Goal: Task Accomplishment & Management: Complete application form

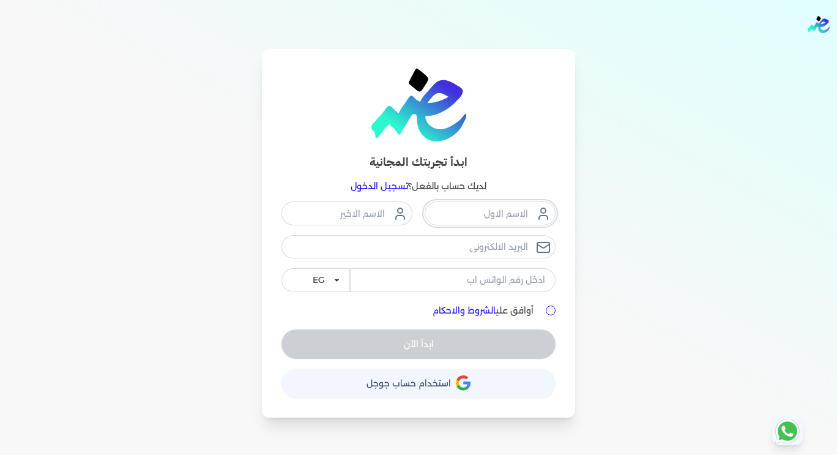
click at [496, 215] on input "text" at bounding box center [490, 212] width 131 height 23
type input "mohamed"
click at [359, 209] on input "text" at bounding box center [346, 212] width 131 height 23
type input "mohsen"
click at [440, 247] on input "email" at bounding box center [418, 246] width 274 height 23
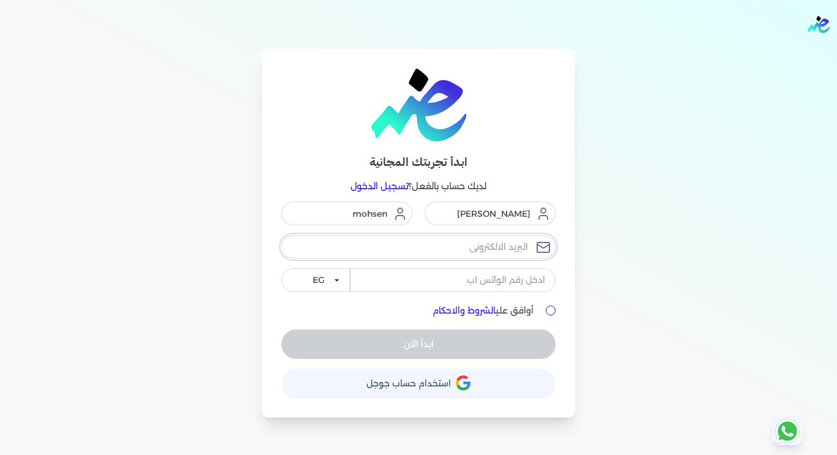
type input "mohsenabdelkaderacc@gmail.com"
click at [498, 288] on input "tel" at bounding box center [453, 279] width 206 height 23
click at [447, 250] on input "mohsenabdelkaderacc@gmail.com" at bounding box center [418, 246] width 274 height 23
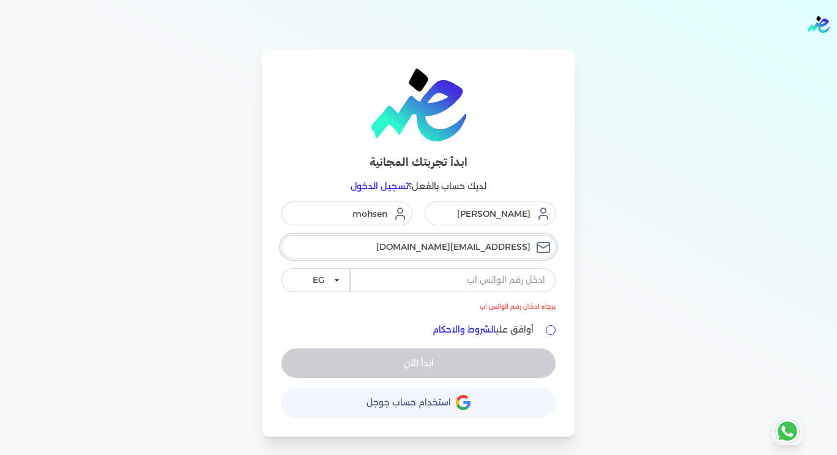
click at [447, 250] on input "mohsenabdelkaderacc@gmail.com" at bounding box center [418, 246] width 274 height 23
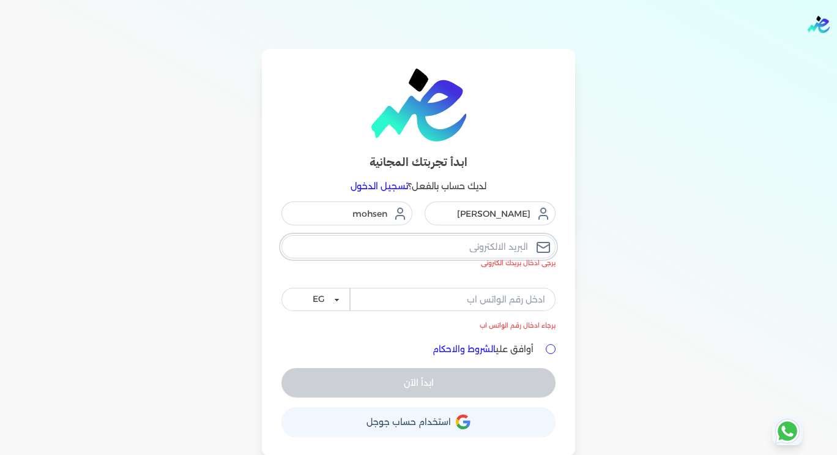
click at [447, 250] on input "email" at bounding box center [418, 246] width 274 height 23
type input "[EMAIL_ADDRESS][PERSON_NAME][DOMAIN_NAME]"
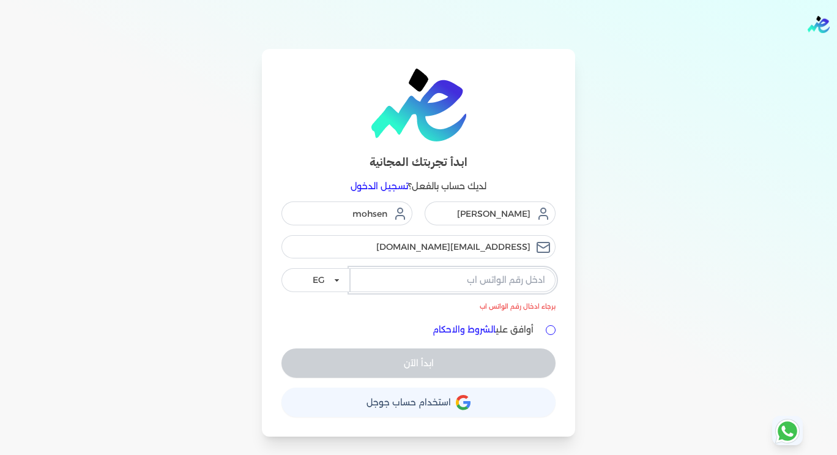
click at [434, 274] on input "tel" at bounding box center [453, 279] width 206 height 23
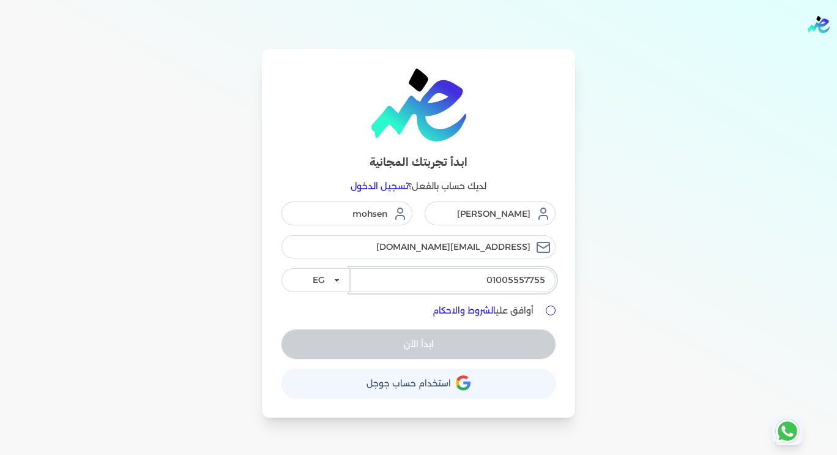
type input "01005557755"
click at [546, 306] on div at bounding box center [551, 310] width 10 height 10
click at [548, 309] on input "أوافق علي الشروط والاحكام" at bounding box center [551, 310] width 10 height 10
checkbox input "true"
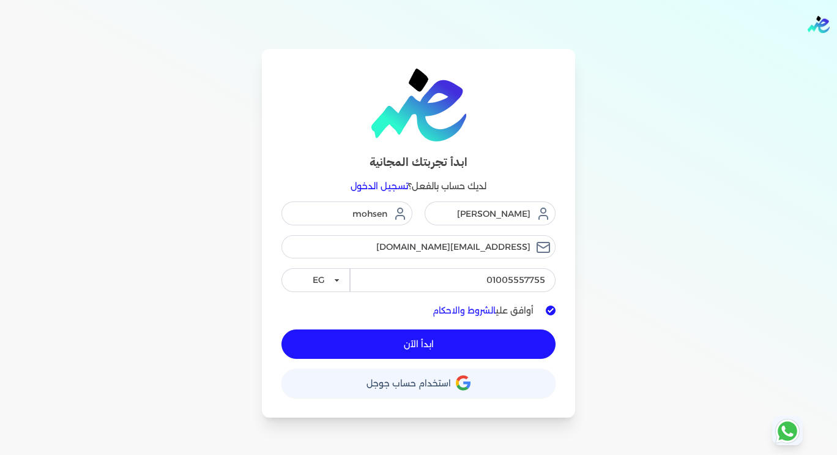
click at [504, 345] on button "ابدأ الآن" at bounding box center [418, 343] width 274 height 29
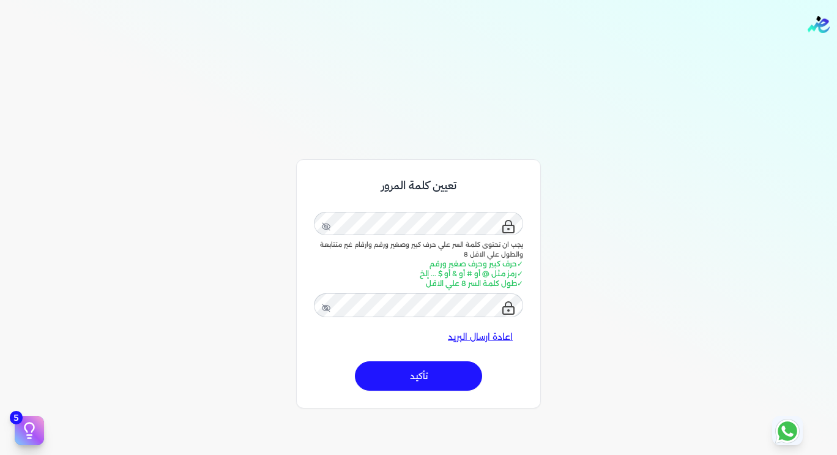
click at [447, 379] on button "تأكيد" at bounding box center [418, 375] width 127 height 29
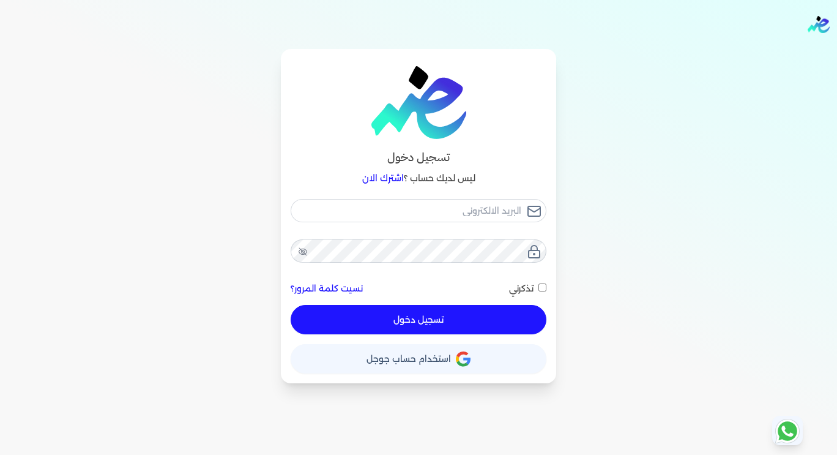
click at [449, 320] on button "تسجيل دخول" at bounding box center [419, 319] width 256 height 29
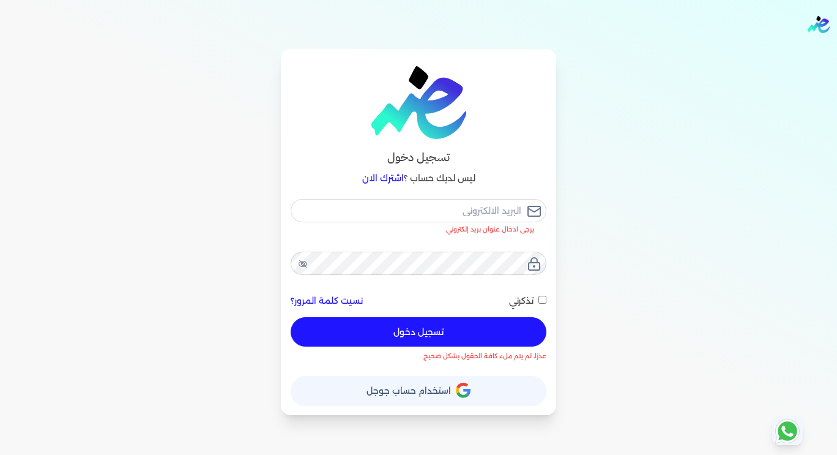
click at [543, 294] on div "تذكرني" at bounding box center [527, 300] width 37 height 13
click at [542, 302] on input "تذكرني" at bounding box center [542, 299] width 8 height 8
checkbox input "true"
click at [514, 209] on input "email" at bounding box center [419, 210] width 256 height 23
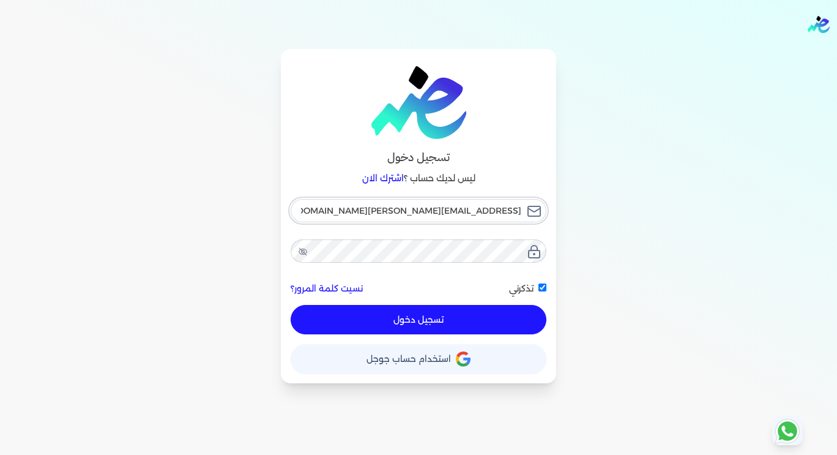
type input "[EMAIL_ADDRESS][PERSON_NAME][DOMAIN_NAME]"
click at [447, 321] on button "تسجيل دخول" at bounding box center [419, 319] width 256 height 29
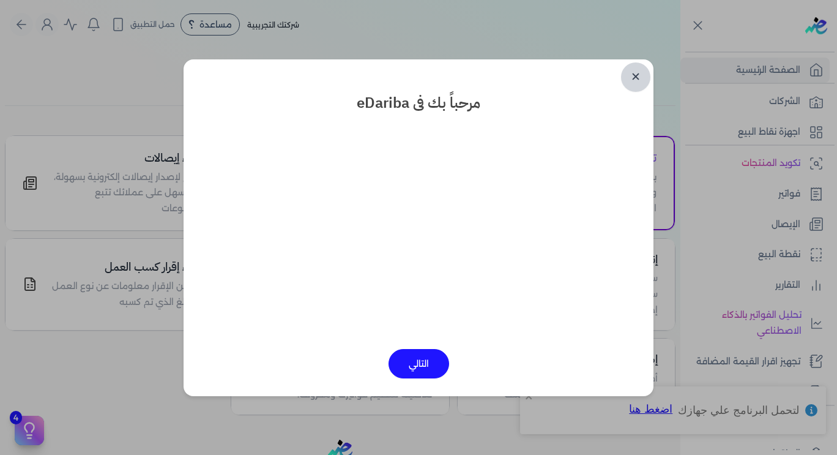
click at [623, 83] on link "✕" at bounding box center [635, 76] width 29 height 29
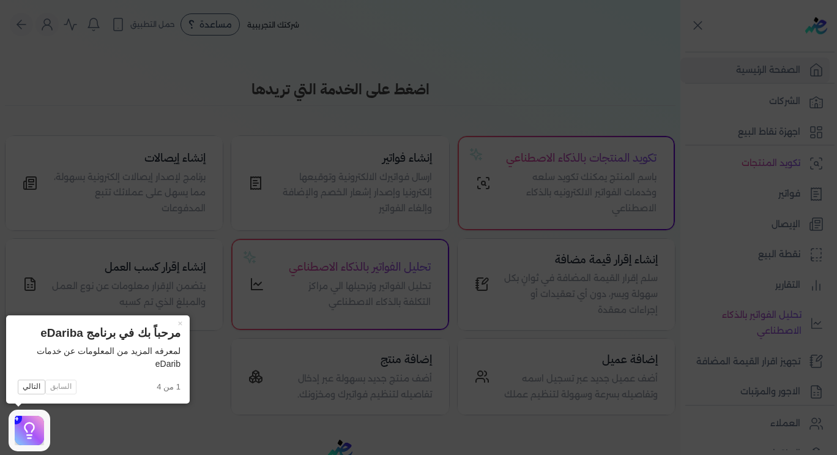
click at [479, 95] on icon at bounding box center [418, 227] width 837 height 455
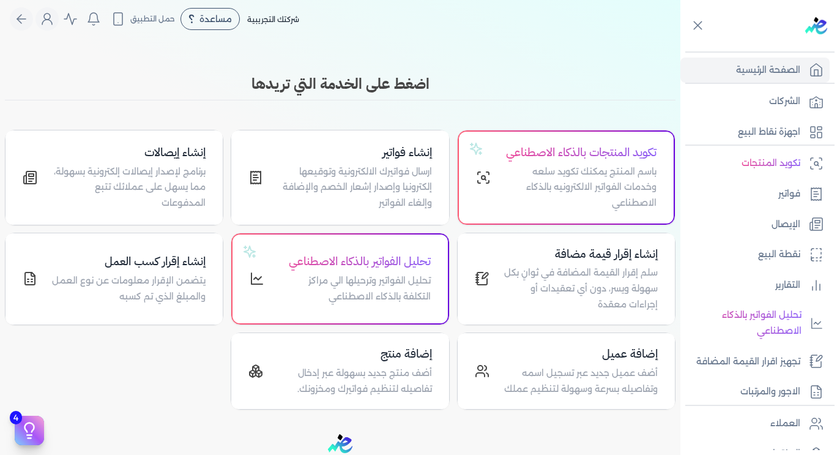
scroll to position [3, 0]
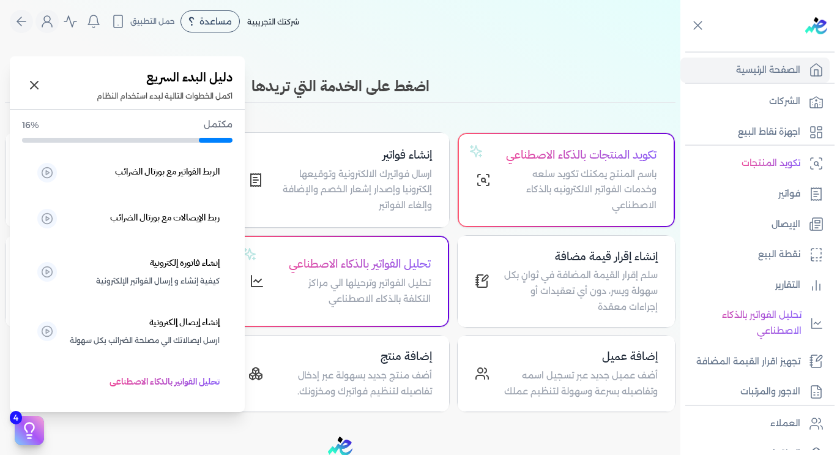
click at [33, 425] on icon at bounding box center [29, 427] width 9 height 9
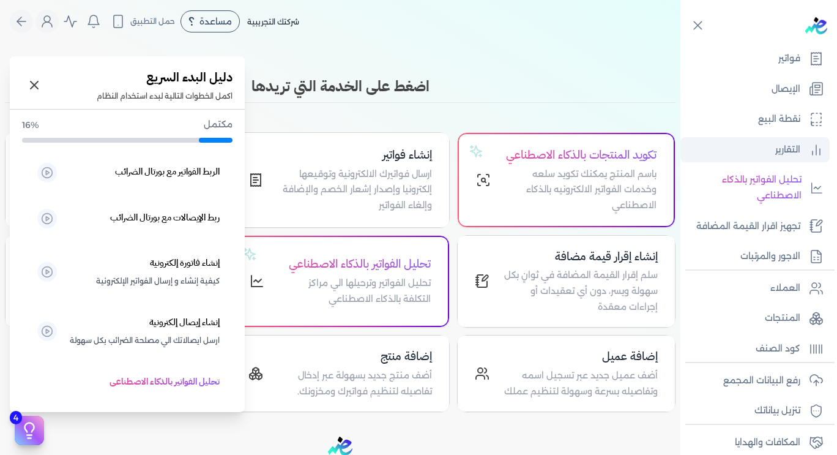
scroll to position [177, 0]
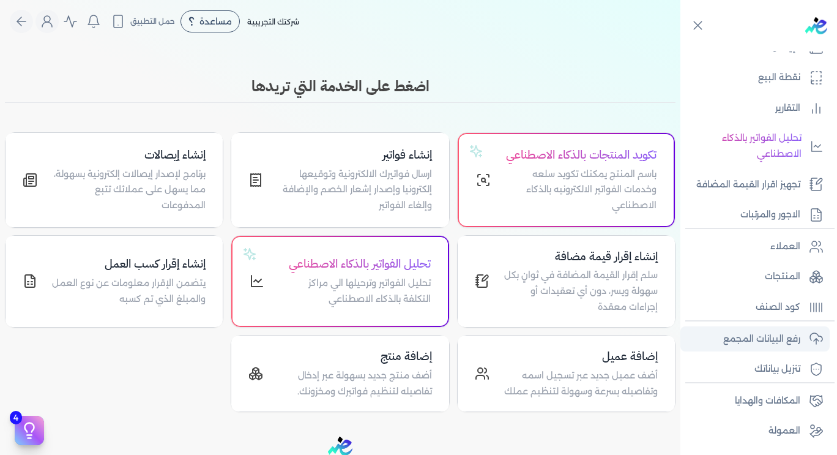
click at [746, 336] on p "رفع البيانات المجمع" at bounding box center [761, 339] width 77 height 16
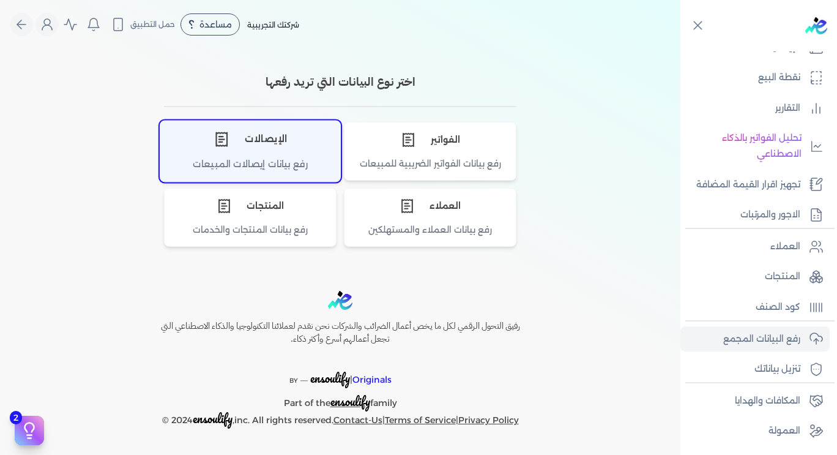
click at [274, 157] on div "رفع بيانات إيصالات المبيعات" at bounding box center [250, 169] width 180 height 24
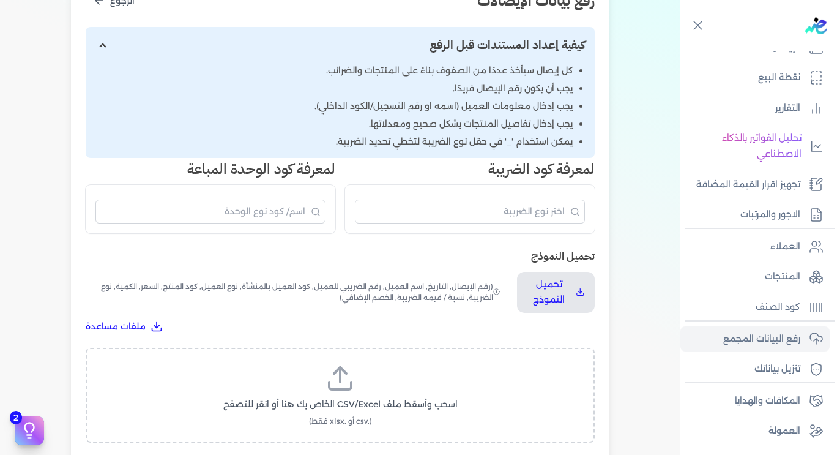
scroll to position [232, 0]
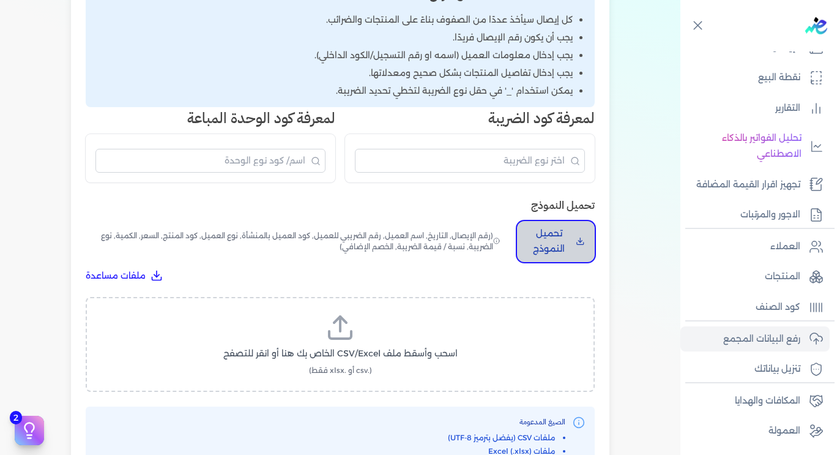
click at [557, 239] on p "تحميل النموذج" at bounding box center [549, 241] width 44 height 31
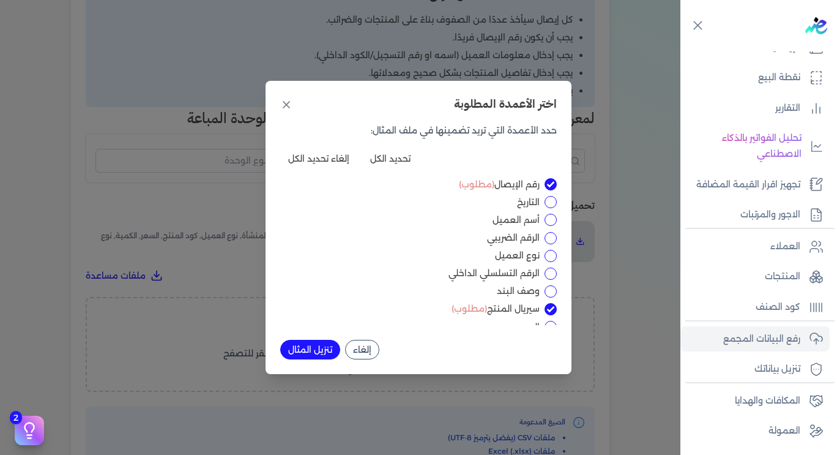
click at [395, 164] on button "تحديد الكل" at bounding box center [390, 159] width 56 height 20
checkbox input "true"
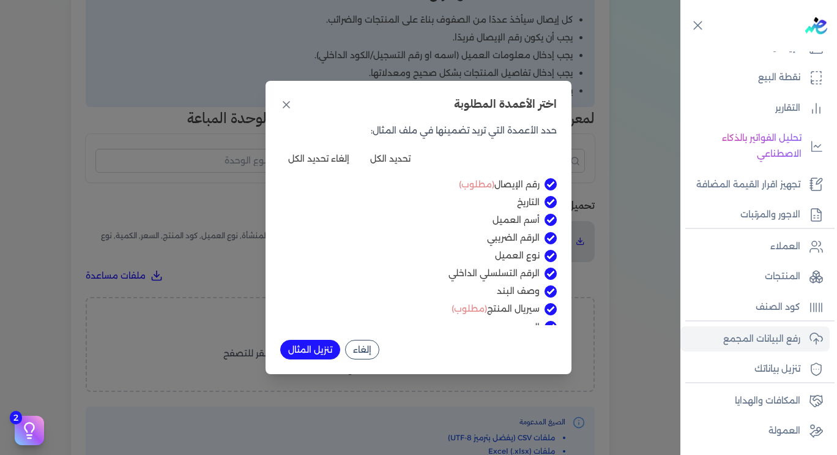
checkbox input "true"
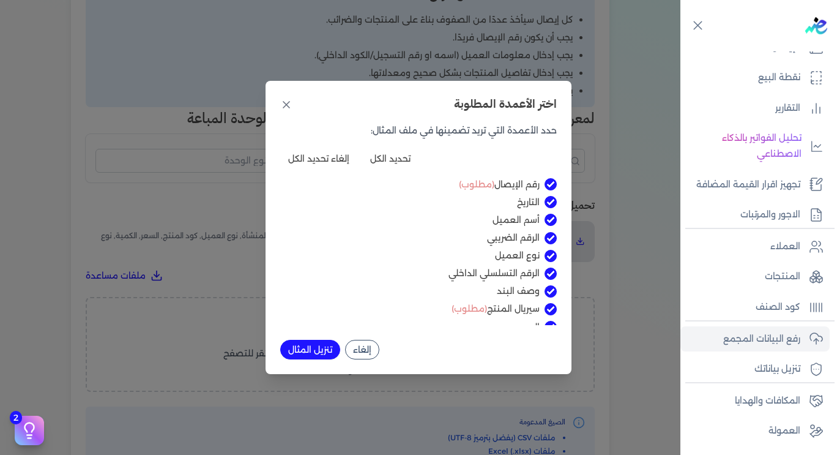
checkbox input "true"
click at [395, 164] on button "تحديد الكل" at bounding box center [390, 159] width 56 height 20
click at [337, 164] on button "إلغاء تحديد الكل" at bounding box center [318, 159] width 77 height 20
checkbox input "false"
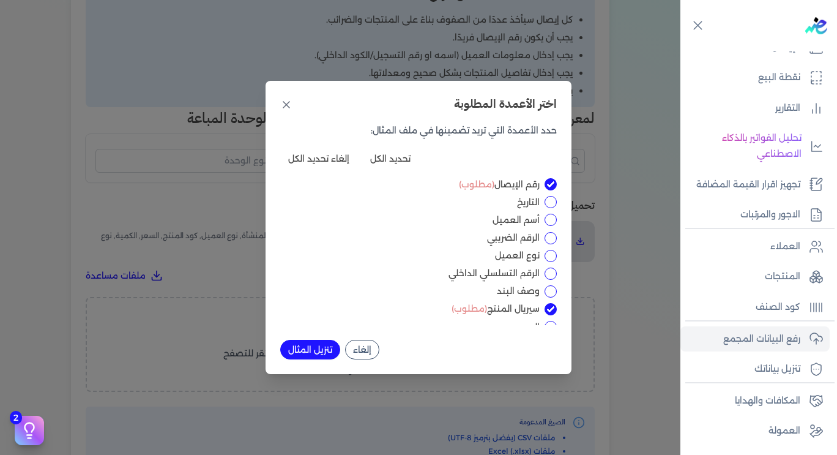
checkbox input "false"
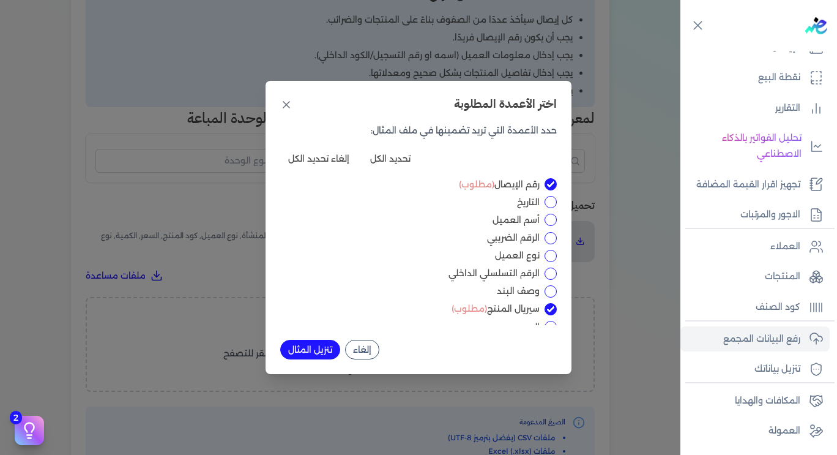
checkbox input "false"
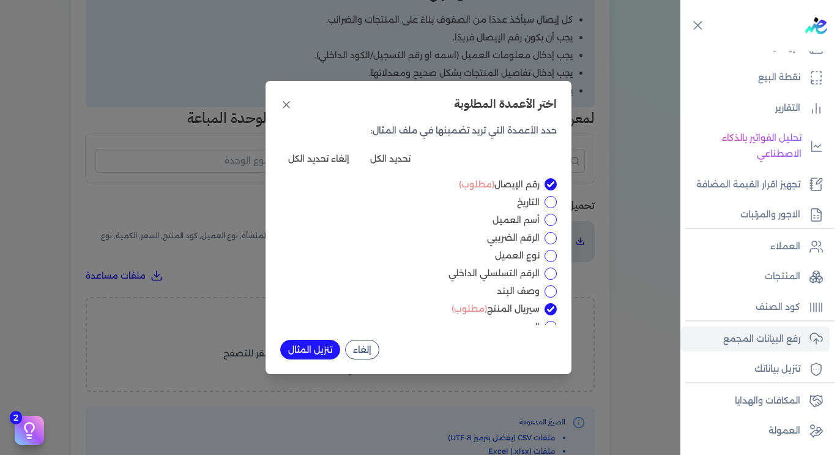
click at [261, 83] on div "اختر الأعمدة المطلوبة حدد الأعمدة التي تريد تضمينها في ملف المثال: تحديد الكل إ…" at bounding box center [418, 227] width 837 height 455
click at [288, 108] on icon at bounding box center [286, 104] width 12 height 12
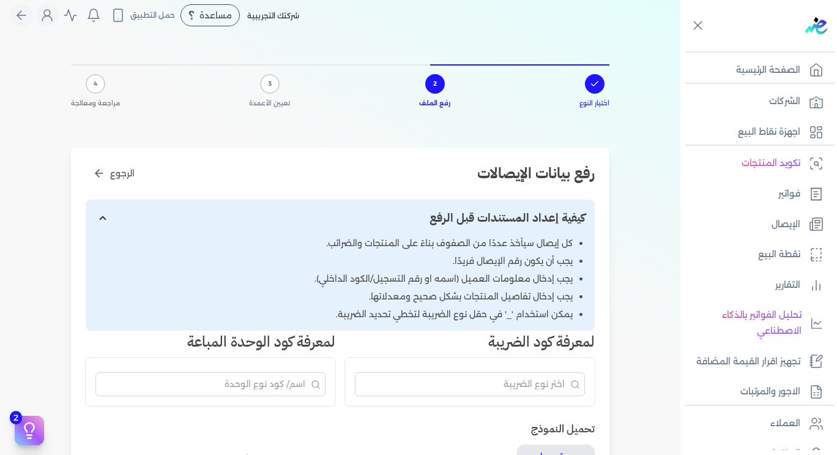
scroll to position [0, 0]
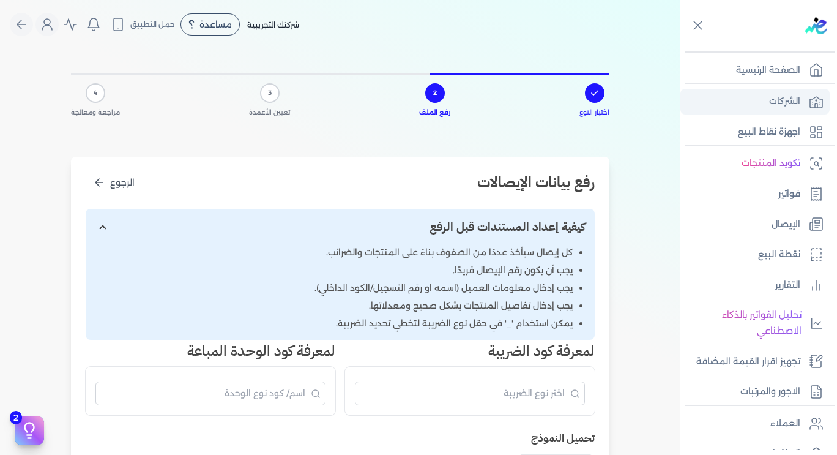
click at [780, 105] on p "الشركات" at bounding box center [784, 102] width 31 height 16
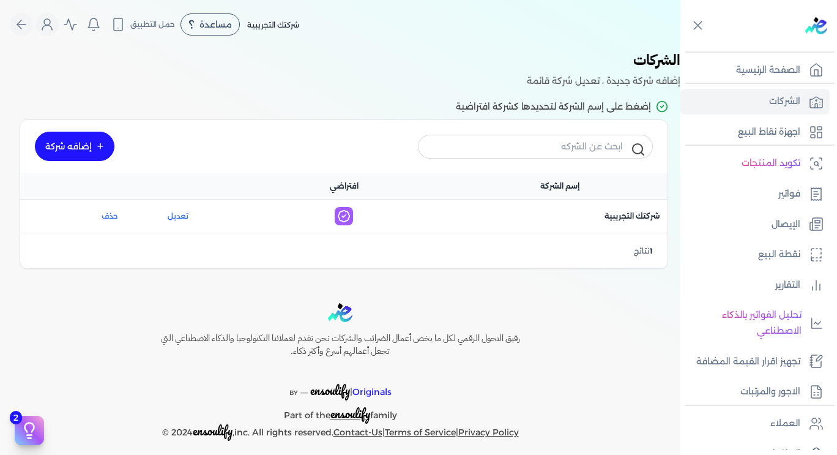
click at [80, 146] on link "إضافه شركة" at bounding box center [75, 146] width 80 height 29
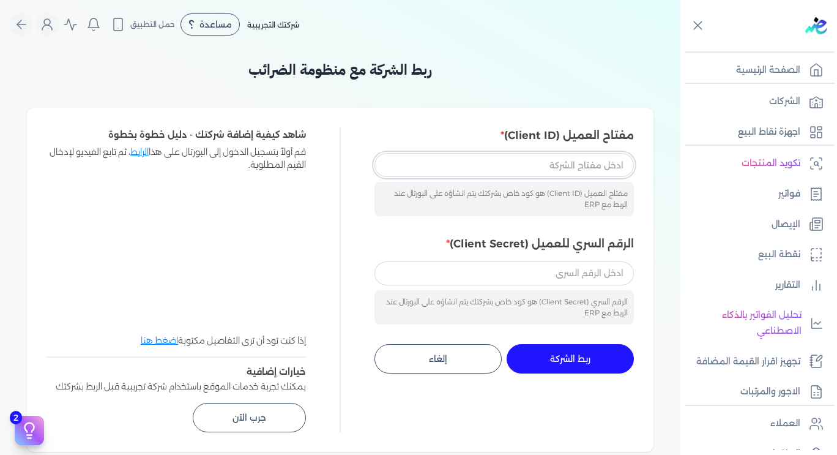
click at [567, 168] on input "مفتاح العميل (Client ID)" at bounding box center [503, 164] width 259 height 23
click at [701, 19] on icon at bounding box center [697, 25] width 15 height 15
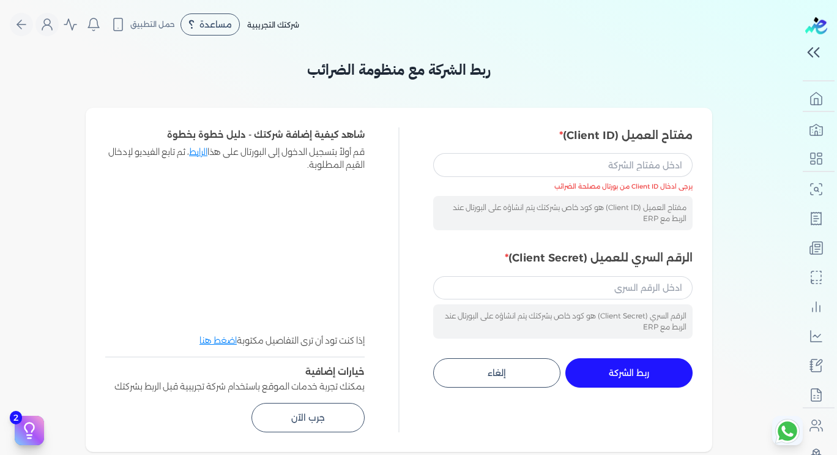
click at [269, 13] on div "شركتك التجريبية مساعدة خدمة العملاء دليل المستخدم حمل التطبيق لا يوجد اشعارات م…" at bounding box center [154, 24] width 289 height 23
click at [22, 27] on icon "Global" at bounding box center [21, 24] width 15 height 15
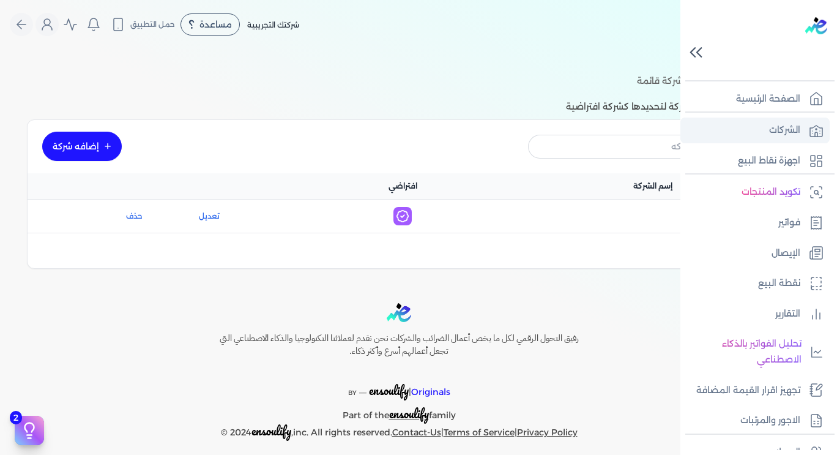
click at [764, 138] on link "الشركات" at bounding box center [754, 130] width 149 height 26
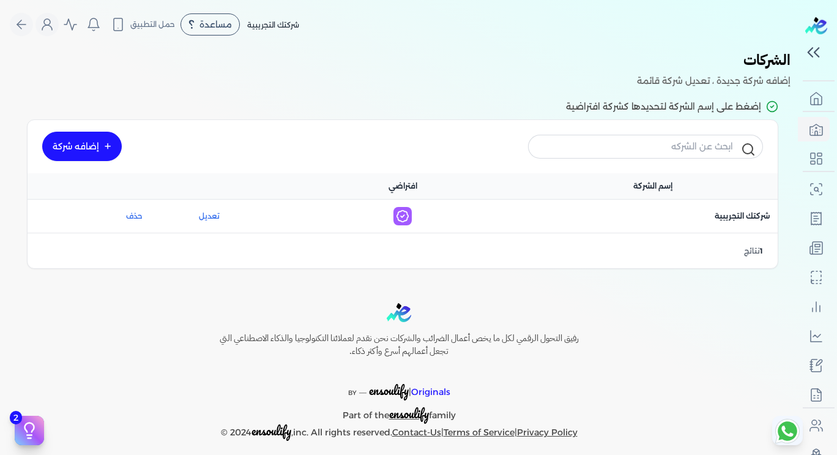
click at [114, 151] on link "إضافه شركة" at bounding box center [82, 146] width 80 height 29
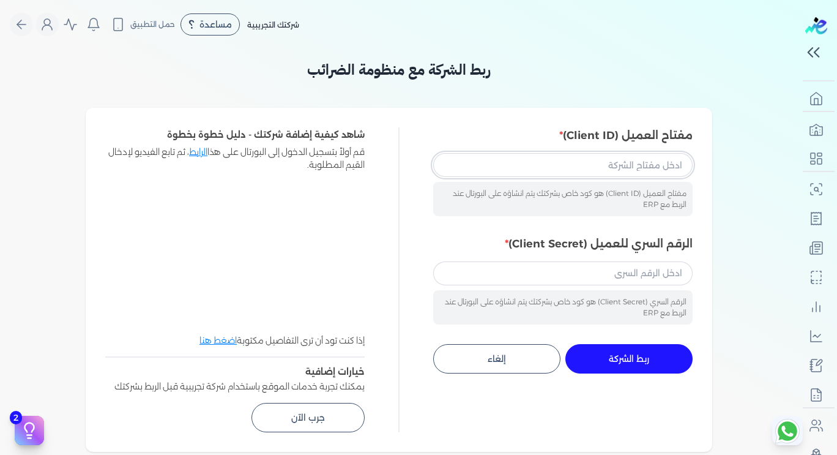
click at [573, 162] on input "مفتاح العميل (Client ID)" at bounding box center [562, 164] width 259 height 23
paste input "5b5ee35f-cc9d-45ae-971f-e88995913449"
type input "5b5ee35f-cc9d-45ae-971f-e88995913449"
click at [535, 258] on div "الرقم السري للعميل (Client Secret) الرقم السري (Client Secret) هو كود خاص بشركت…" at bounding box center [562, 280] width 259 height 89
click at [644, 277] on input "الرقم السري للعميل (Client Secret)" at bounding box center [562, 272] width 259 height 23
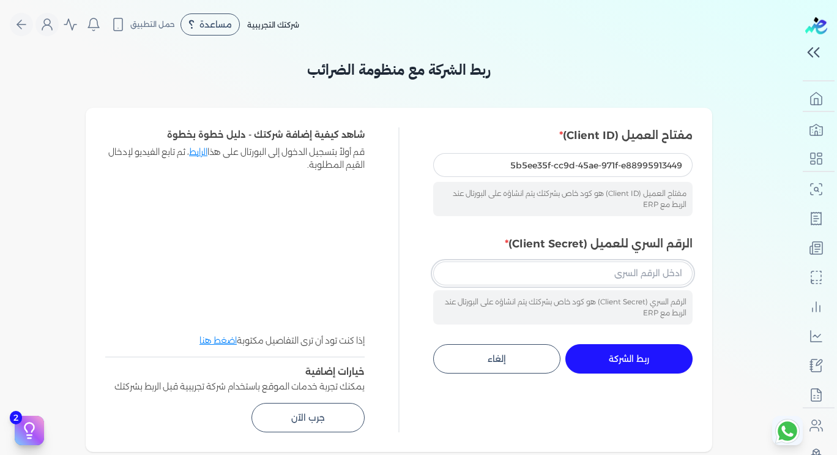
paste input "c85b66d5-699c-4972-a646-fbff49fcb4d9"
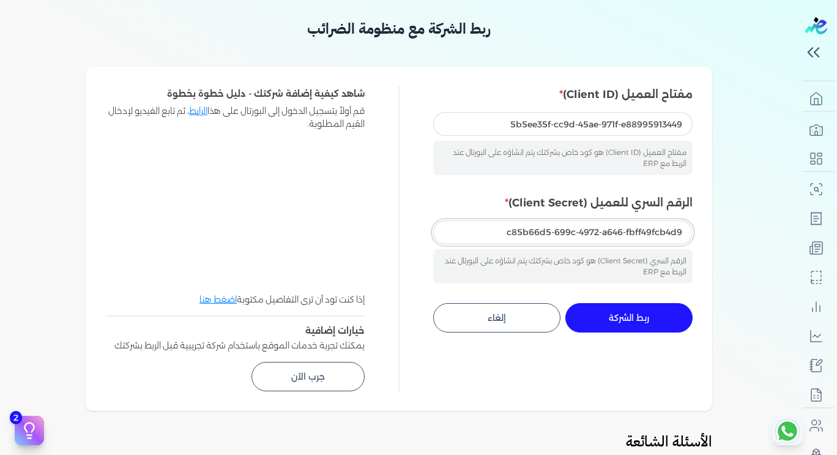
scroll to position [49, 0]
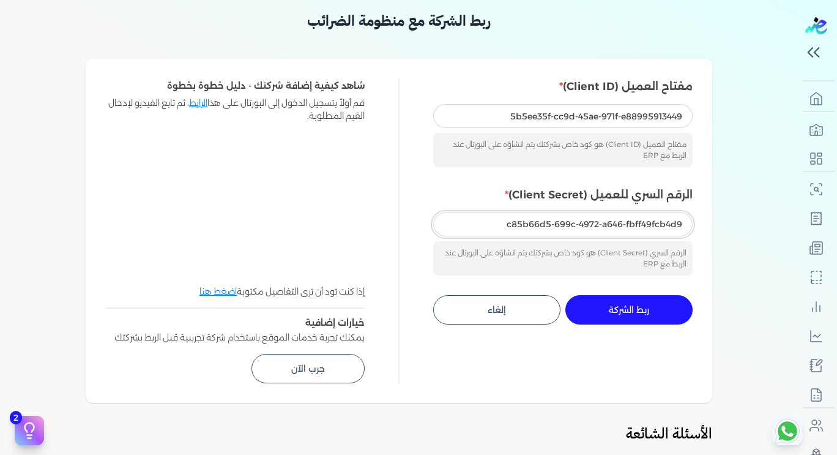
type input "c85b66d5-699c-4972-a646-fbff49fcb4d9"
click at [629, 308] on span "ربط الشركة" at bounding box center [629, 309] width 40 height 9
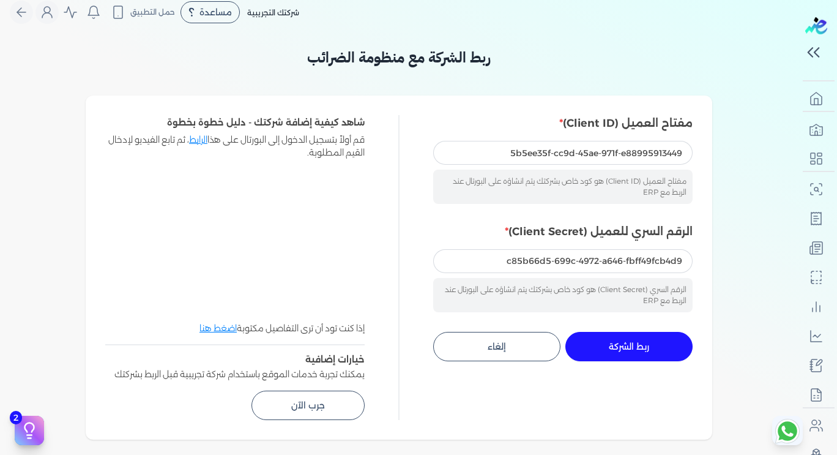
scroll to position [0, 0]
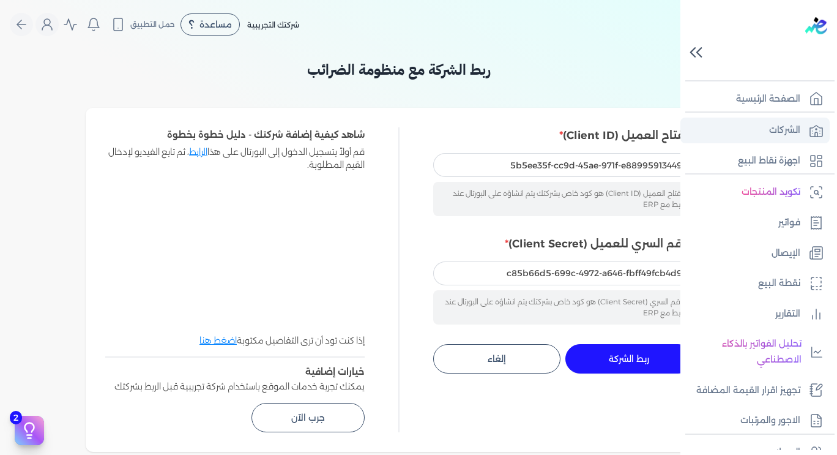
click at [775, 128] on p "الشركات" at bounding box center [784, 130] width 31 height 16
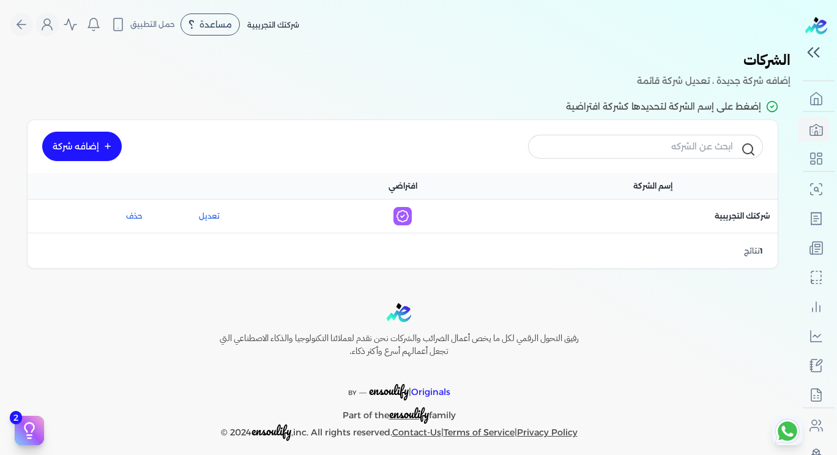
click at [103, 146] on link "إضافه شركة" at bounding box center [82, 146] width 80 height 29
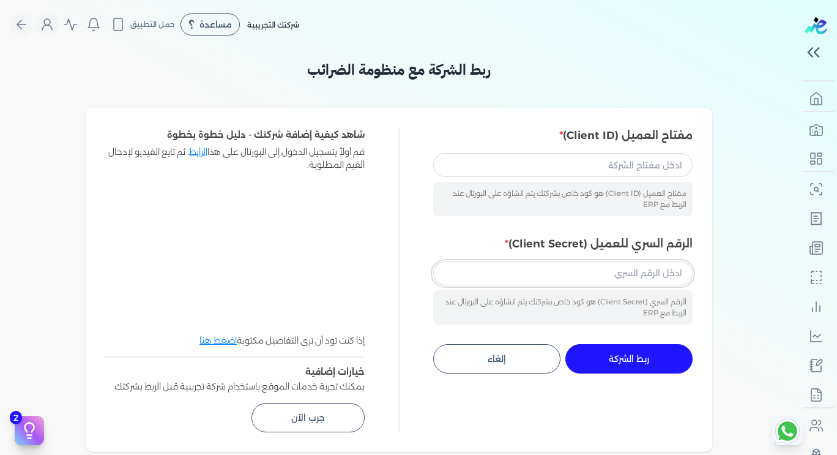
click at [606, 281] on input "الرقم السري للعميل (Client Secret)" at bounding box center [562, 272] width 259 height 23
paste input "c85b66d5-699c-4972-a646-fbff49fcb4d9"
type input "c85b66d5-699c-4972-a646-fbff49fcb4d9"
click at [597, 171] on input "مفتاح العميل (Client ID)" at bounding box center [562, 164] width 259 height 23
paste input "5b5ee35f-cc9d-45ae-971f-e88995913449"
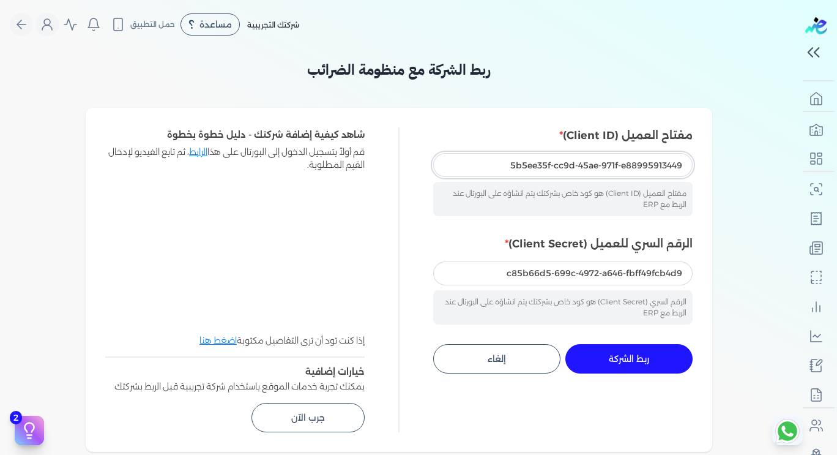
type input "5b5ee35f-cc9d-45ae-971f-e88995913449"
click at [592, 346] on button "ربط الشركة جاري التنفيذ" at bounding box center [628, 358] width 127 height 29
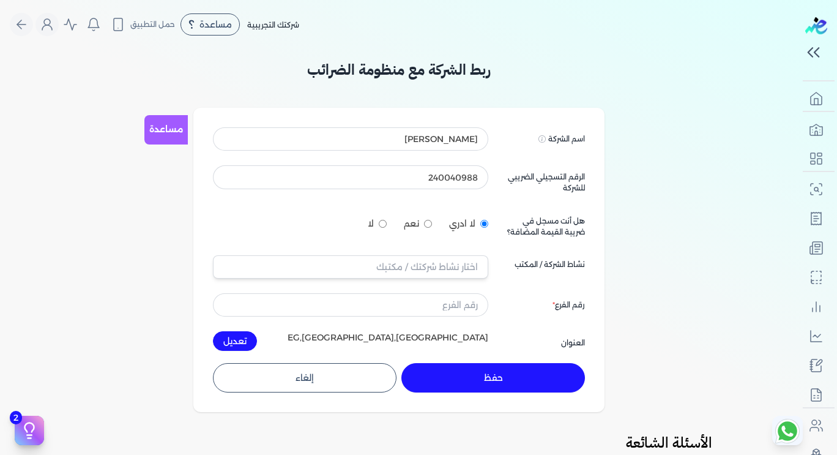
click at [386, 221] on input "لا" at bounding box center [383, 224] width 8 height 8
radio input "true"
click at [417, 266] on input "text" at bounding box center [350, 266] width 275 height 23
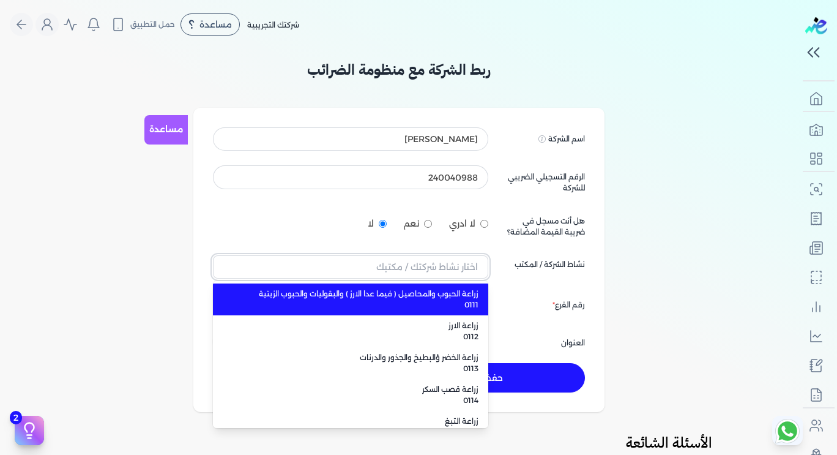
type input "'"
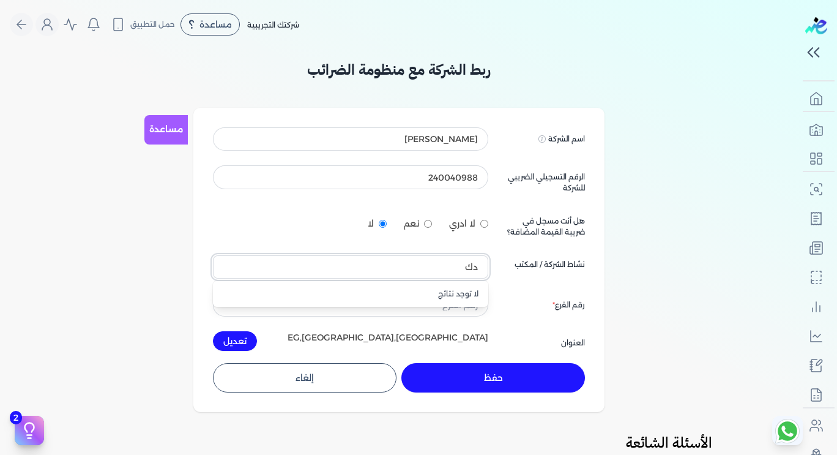
type input "د"
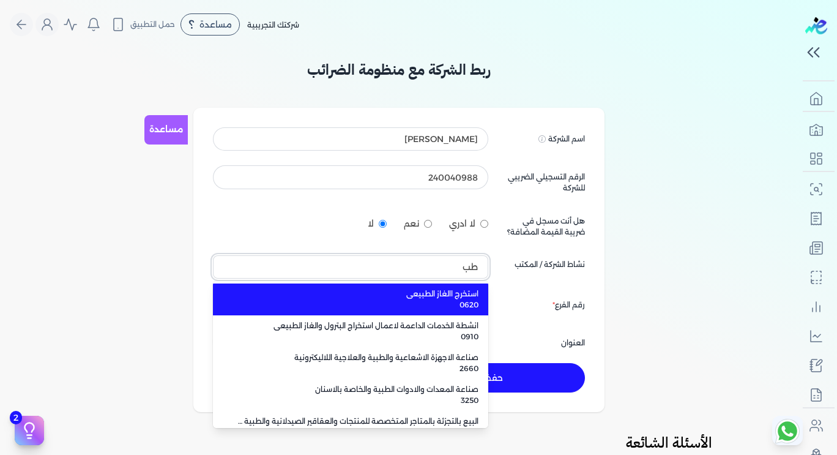
type input "ط"
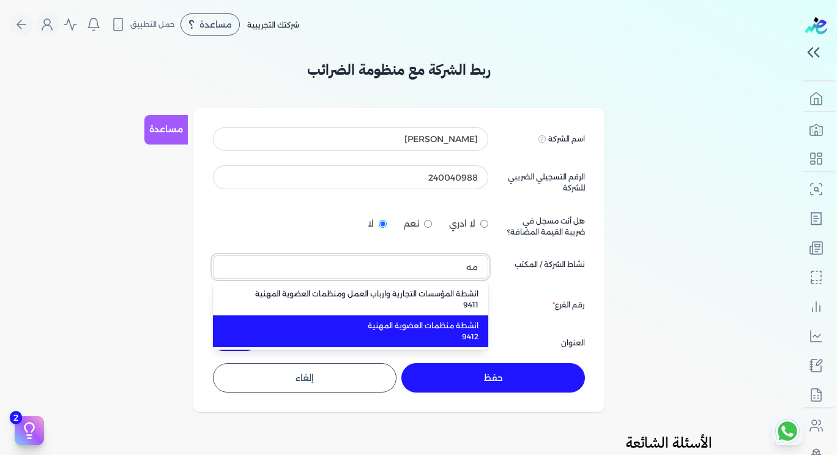
type input "م"
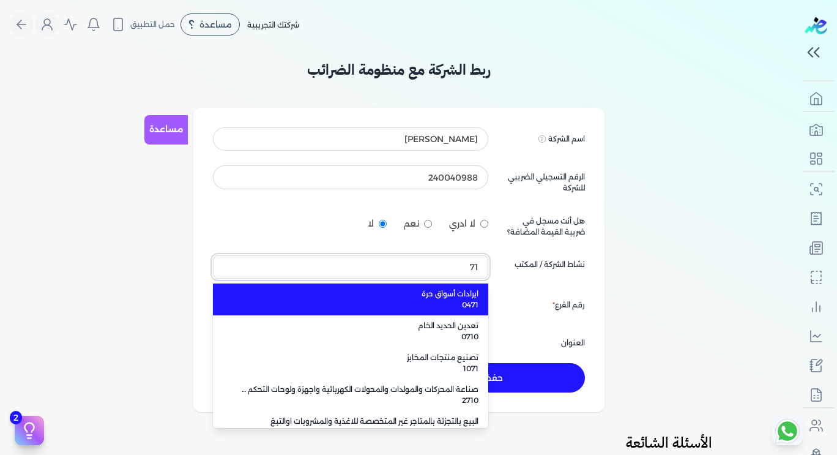
type input "710"
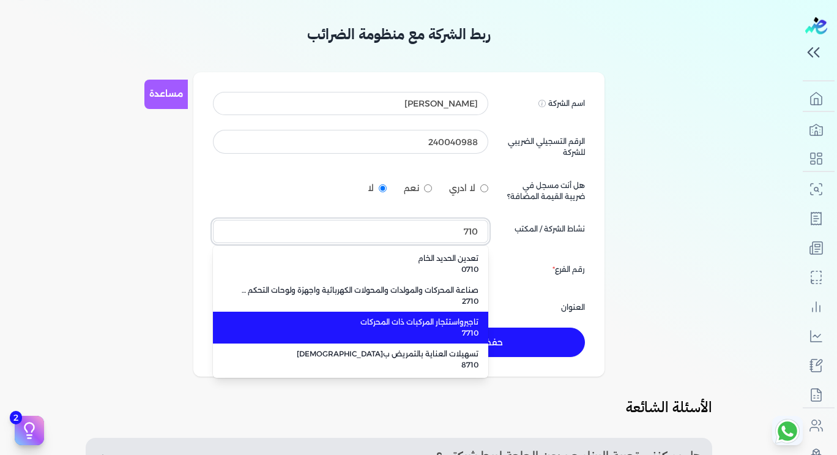
scroll to position [19, 0]
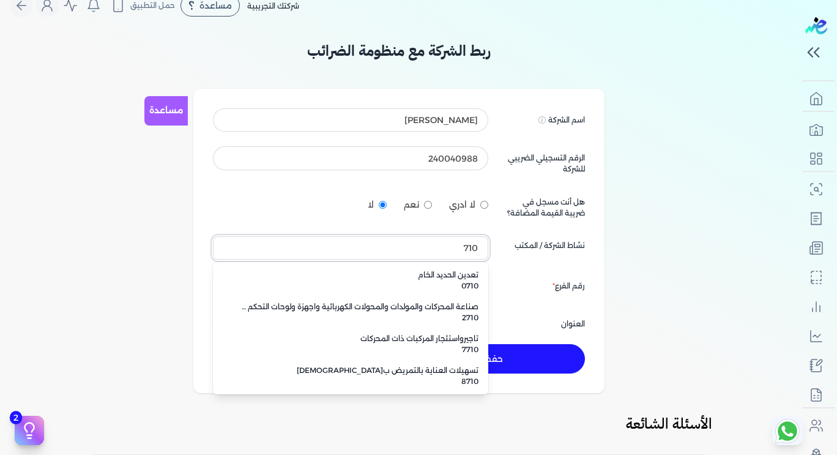
click at [410, 243] on input "710" at bounding box center [350, 247] width 275 height 23
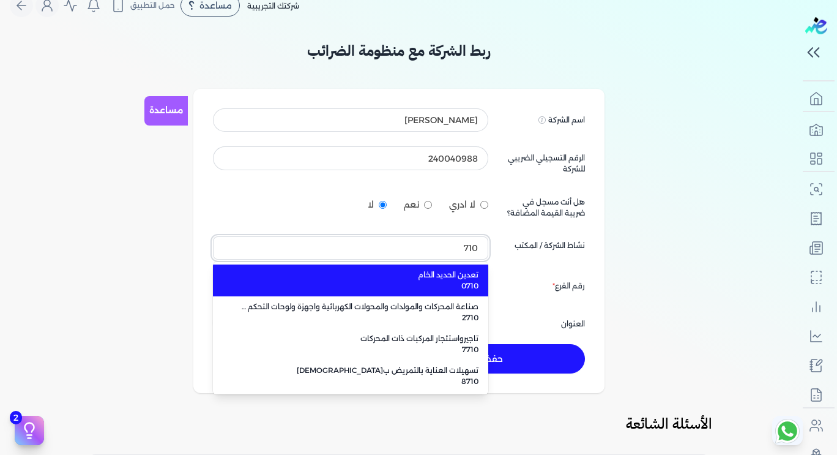
click at [410, 243] on input "710" at bounding box center [350, 247] width 275 height 23
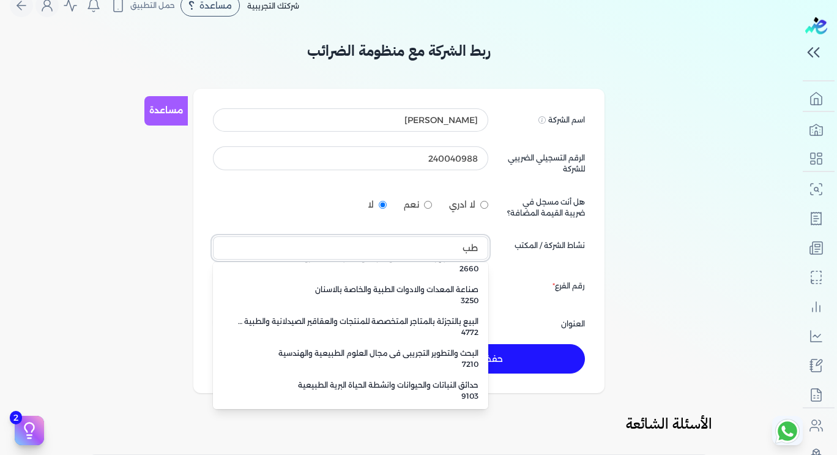
scroll to position [2, 0]
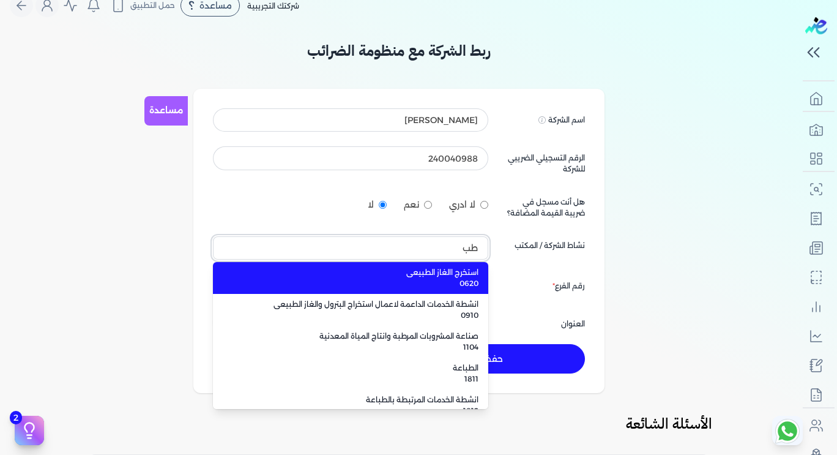
type input "ط"
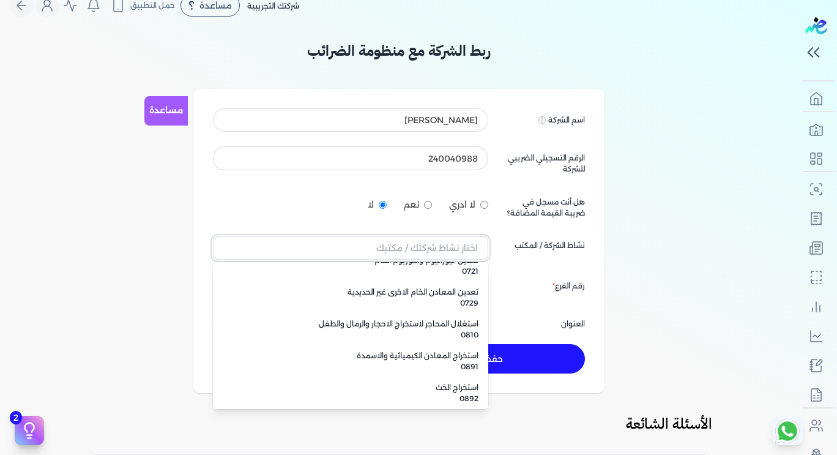
scroll to position [1923, 0]
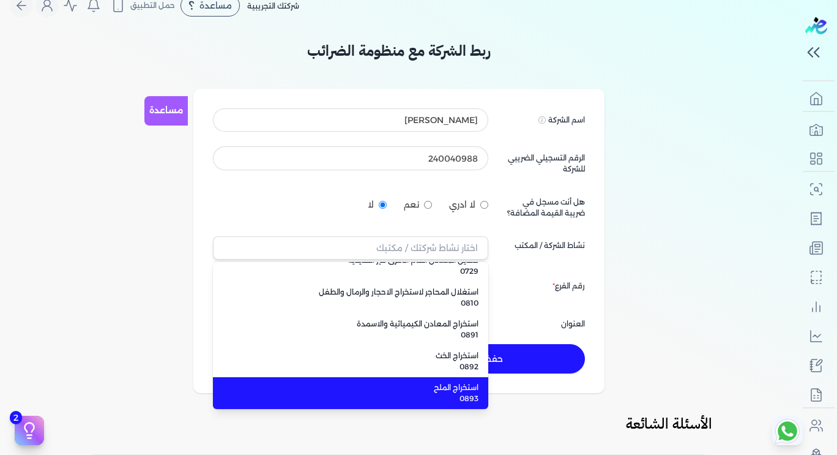
click at [667, 144] on div "ربط الشركة مع منظومة الضرائب مساعدة اسم الشركة Displayed on public forums, such…" at bounding box center [399, 372] width 798 height 665
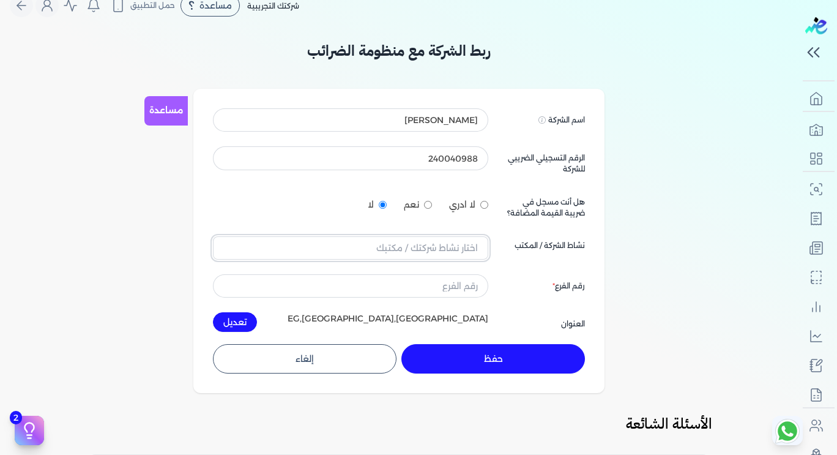
click at [411, 246] on input "text" at bounding box center [350, 247] width 275 height 23
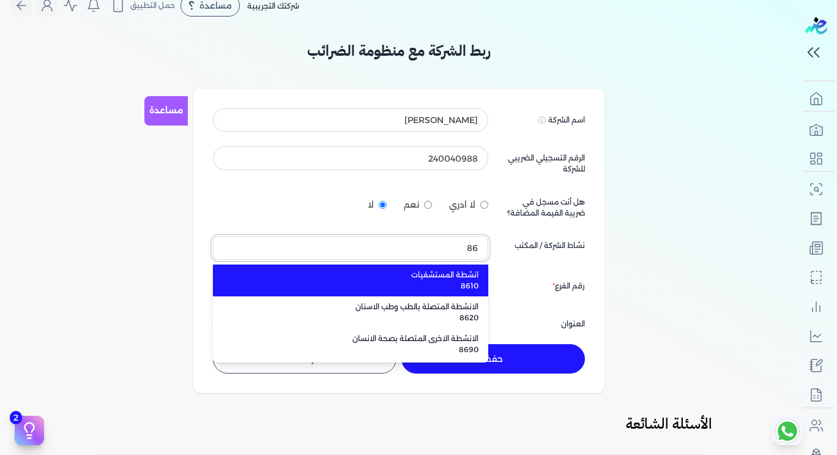
scroll to position [0, 0]
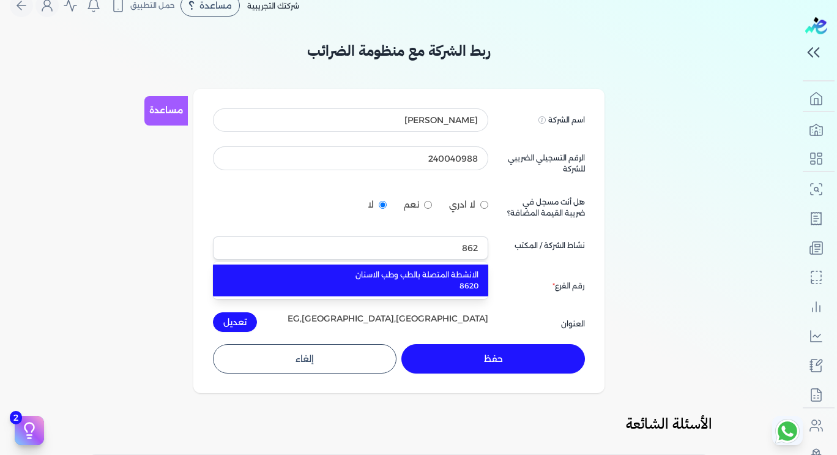
click at [412, 284] on span "8620" at bounding box center [357, 285] width 241 height 11
type input "الانشطة المتصلة بالطب وطب الاسنان 8620"
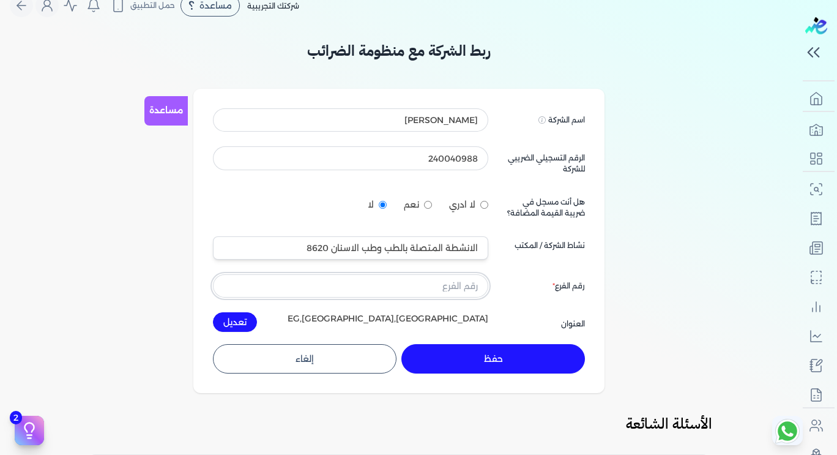
click at [434, 291] on input "text" at bounding box center [350, 285] width 275 height 23
click at [470, 303] on div "اسم الشركة Displayed on public forums, such as Preline [PERSON_NAME] الرقم التس…" at bounding box center [399, 219] width 372 height 223
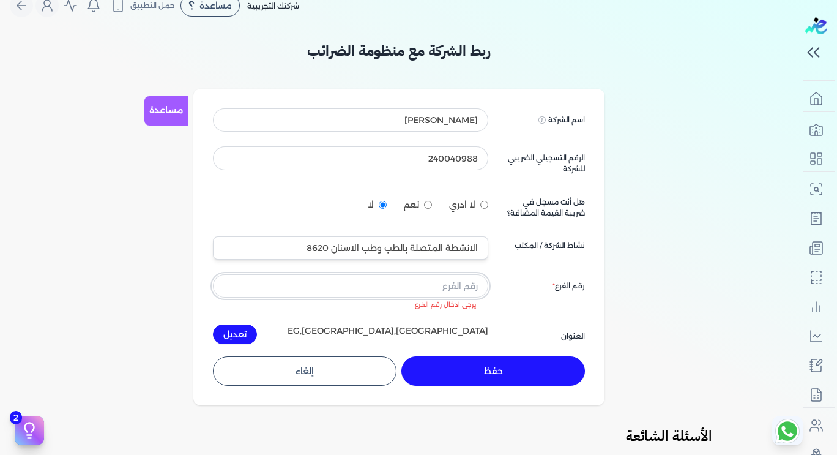
click at [460, 287] on input "text" at bounding box center [350, 285] width 275 height 23
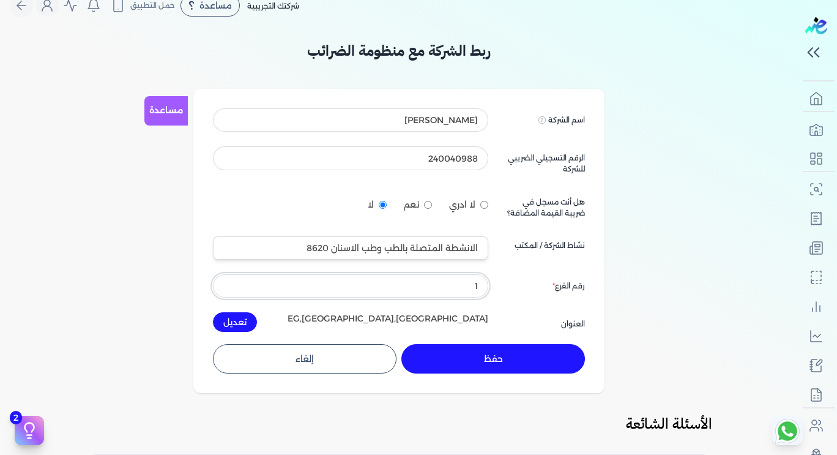
type input "1"
click at [505, 360] on button "حفظ" at bounding box center [493, 358] width 184 height 29
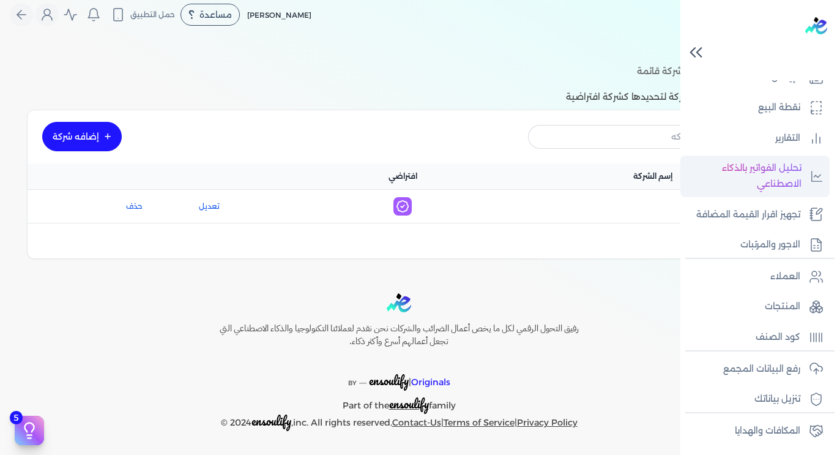
scroll to position [177, 0]
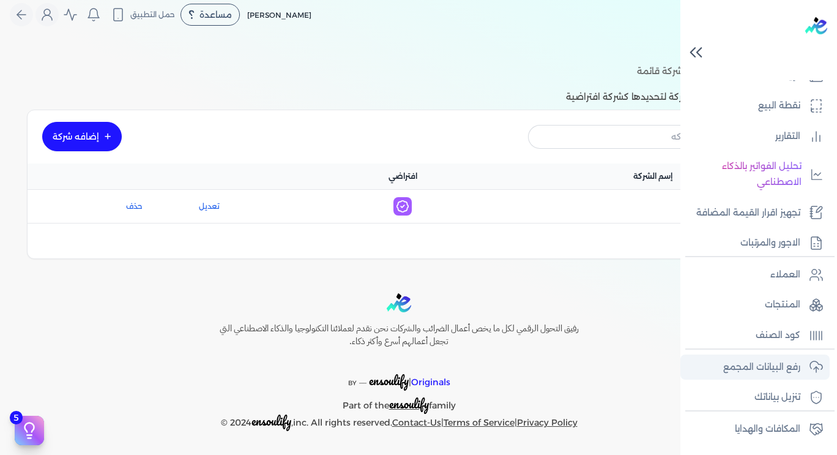
click at [776, 372] on p "رفع البيانات المجمع" at bounding box center [761, 367] width 77 height 16
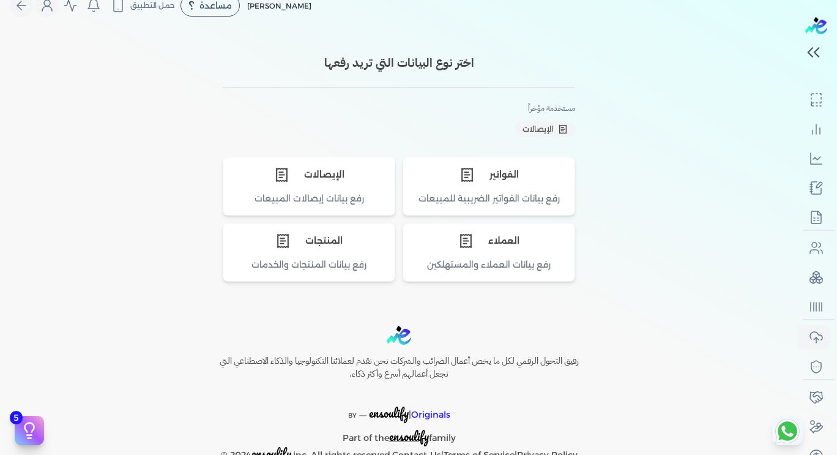
scroll to position [172, 0]
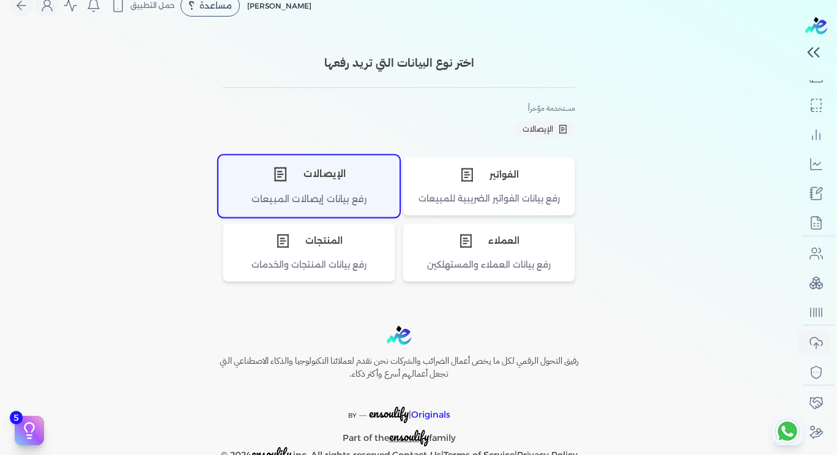
click at [334, 193] on div "رفع بيانات إيصالات المبيعات" at bounding box center [309, 204] width 180 height 24
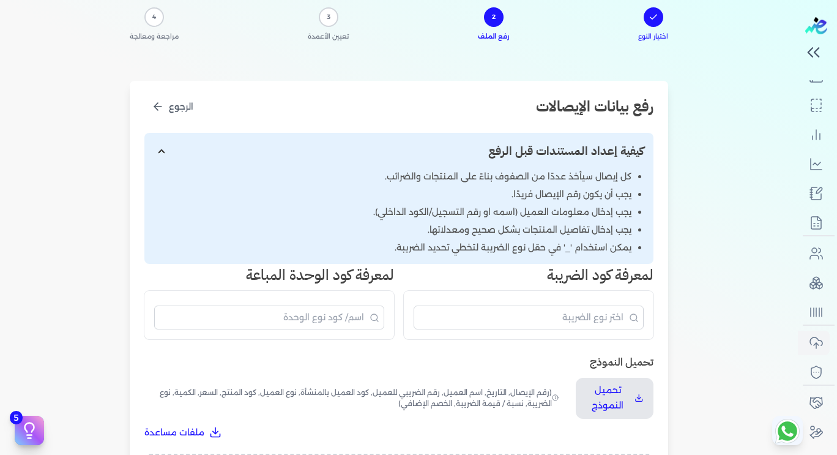
scroll to position [77, 0]
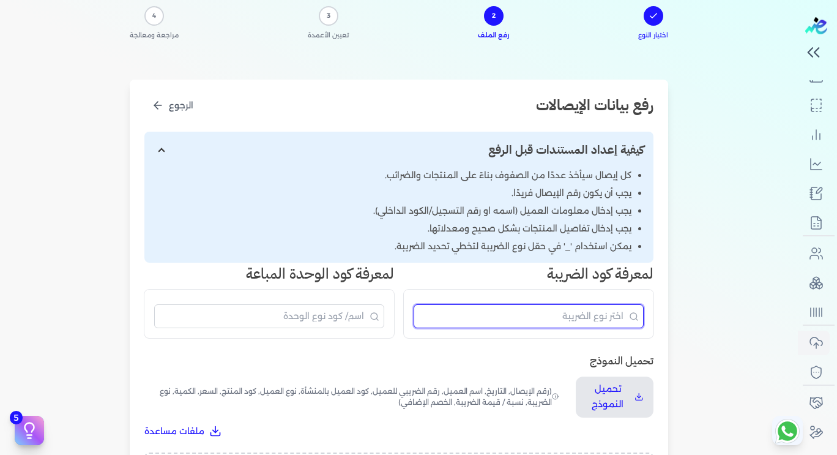
click at [552, 316] on input "البحث" at bounding box center [529, 316] width 230 height 24
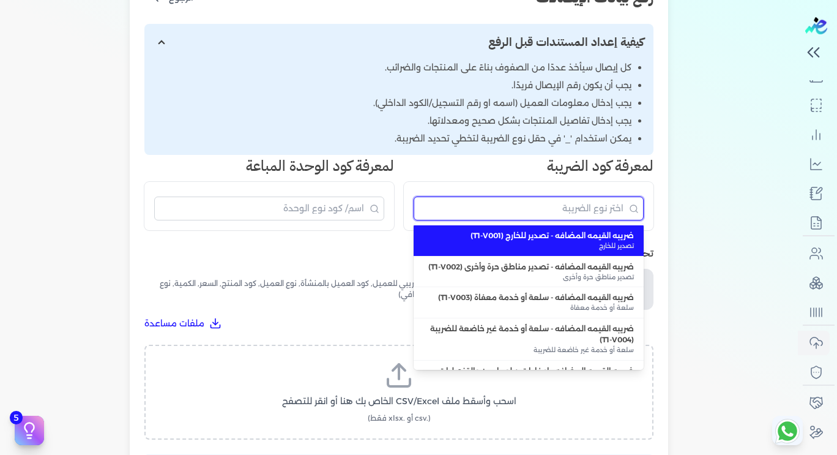
scroll to position [184, 0]
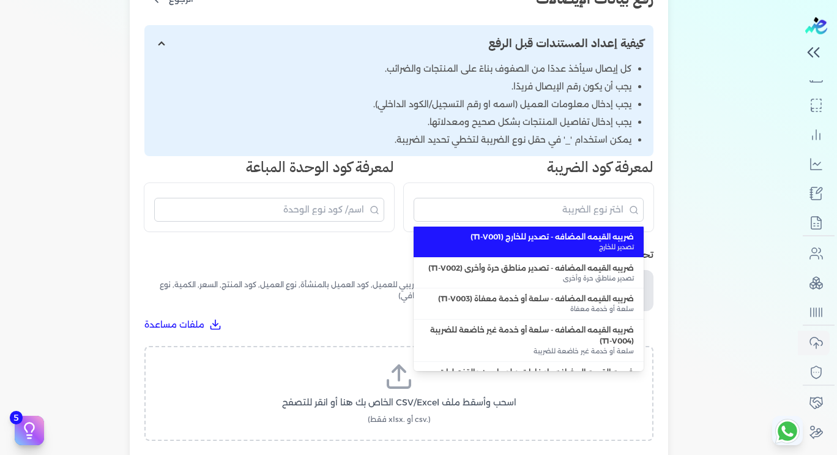
click at [180, 250] on h3 "تحميل النموذج" at bounding box center [398, 254] width 509 height 16
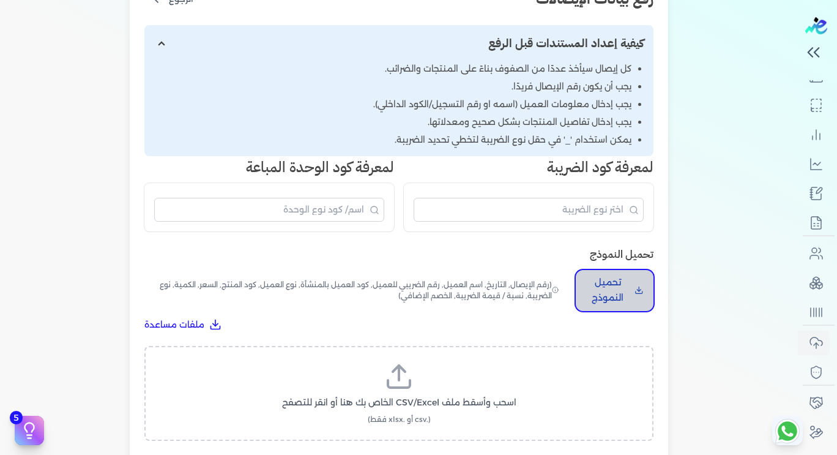
click at [607, 272] on button "تحميل النموذج" at bounding box center [615, 290] width 78 height 41
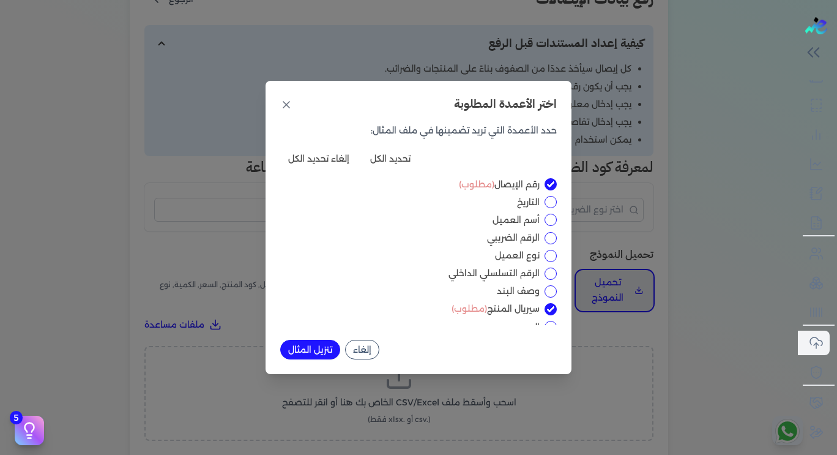
scroll to position [80, 0]
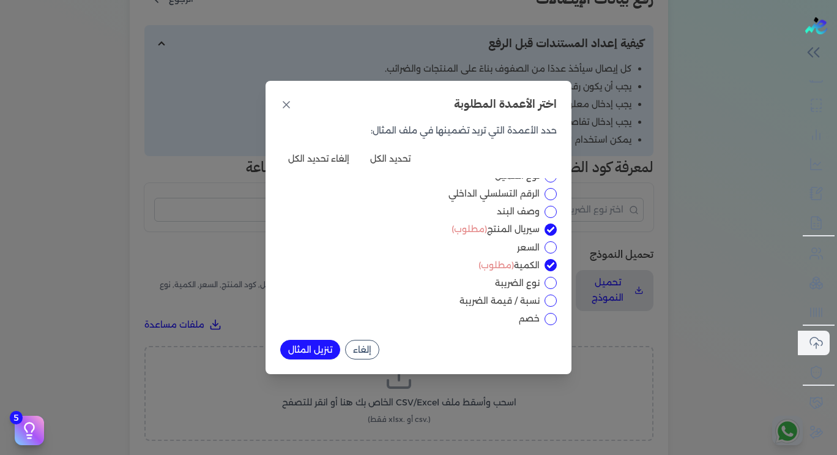
click at [706, 196] on div "اختر الأعمدة المطلوبة حدد الأعمدة التي تريد تضمينها في ملف المثال: تحديد الكل إ…" at bounding box center [418, 227] width 837 height 455
click at [51, 314] on div "اختر الأعمدة المطلوبة حدد الأعمدة التي تريد تضمينها في ملف المثال: تحديد الكل إ…" at bounding box center [418, 227] width 837 height 455
click at [387, 163] on button "تحديد الكل" at bounding box center [390, 159] width 56 height 20
checkbox input "true"
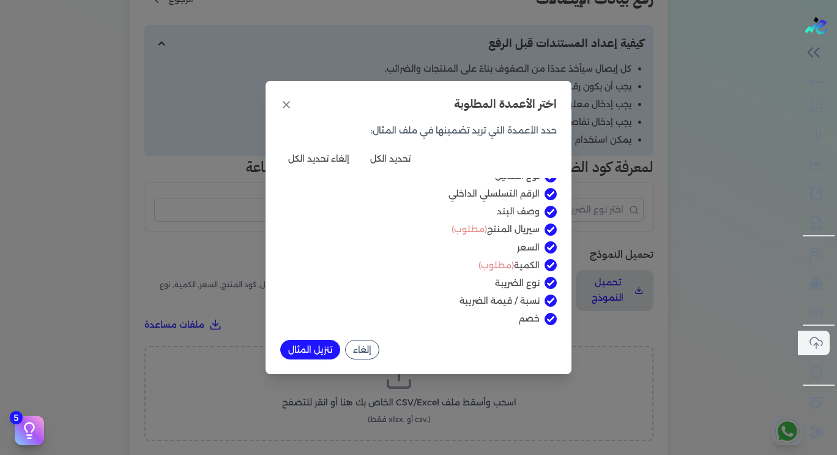
checkbox input "true"
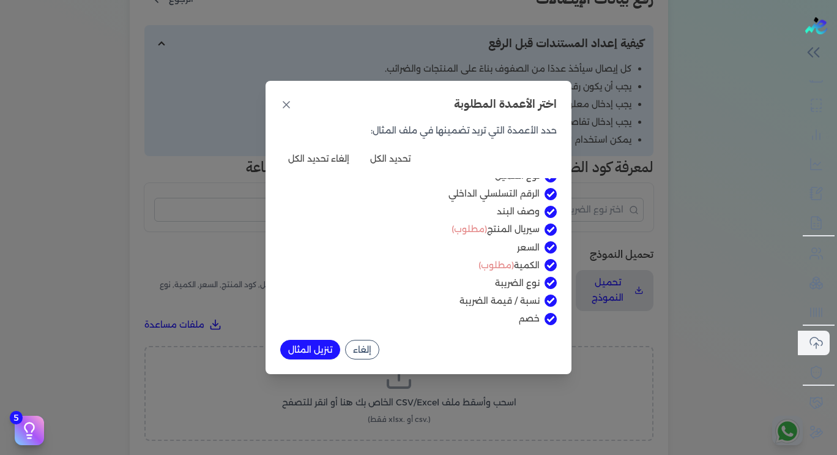
checkbox input "true"
click at [306, 341] on button "تنزيل المثال" at bounding box center [310, 350] width 60 height 20
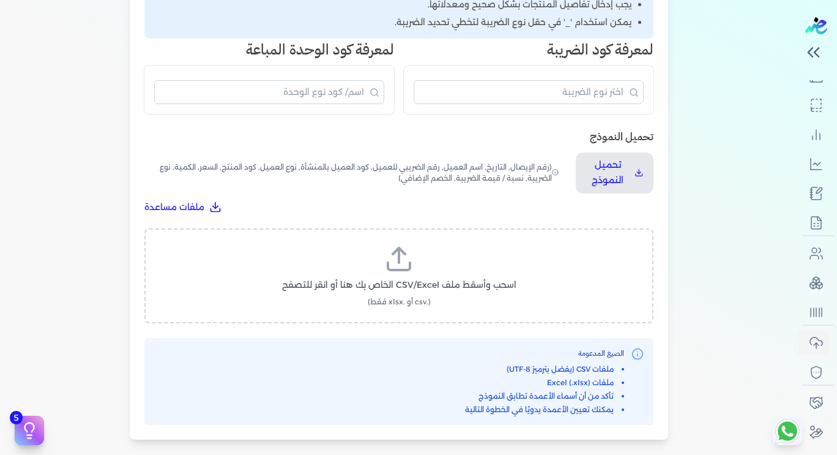
scroll to position [300, 0]
click at [389, 240] on div "اسحب وأسقط ملف CSV/Excel الخاص بك هنا أو انقر للتصفح (.csv أو .xlsx فقط)" at bounding box center [398, 276] width 509 height 95
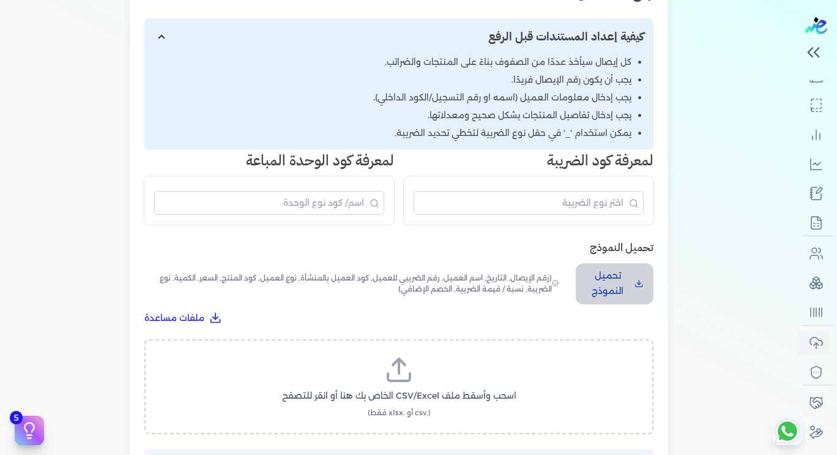
scroll to position [188, 0]
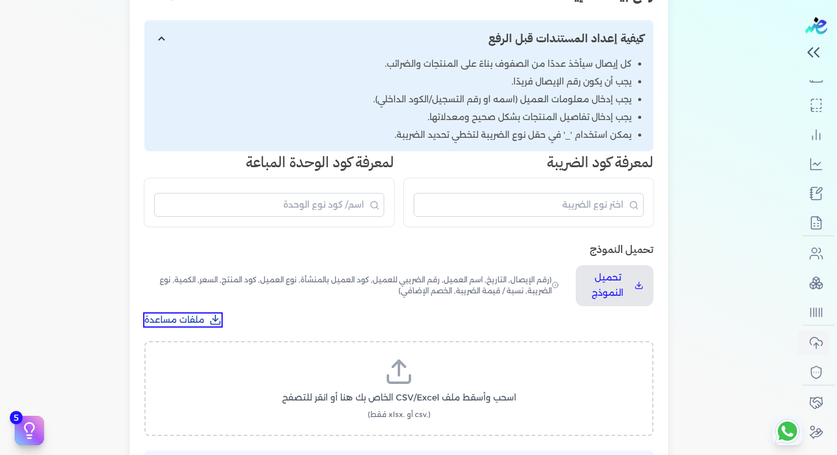
click at [216, 319] on polyline "تحميل ملفات مساعدة" at bounding box center [215, 320] width 5 height 2
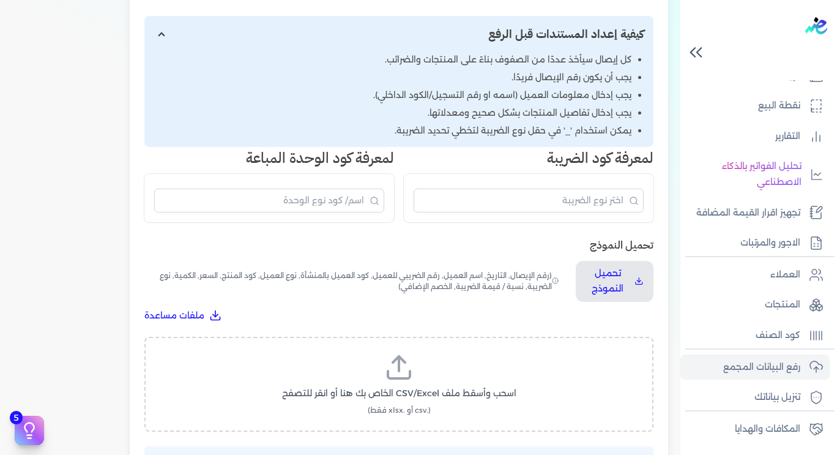
scroll to position [234, 0]
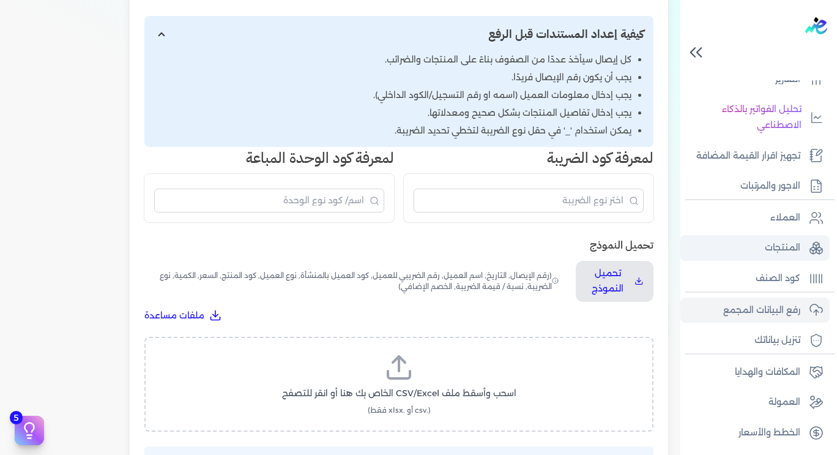
click at [781, 258] on link "المنتجات" at bounding box center [754, 248] width 149 height 26
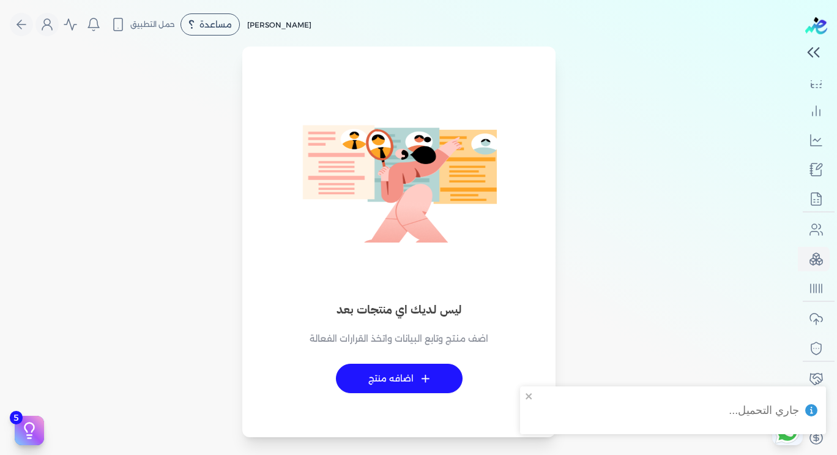
scroll to position [195, 0]
click at [401, 379] on link "+ اضافه منتج" at bounding box center [399, 377] width 127 height 29
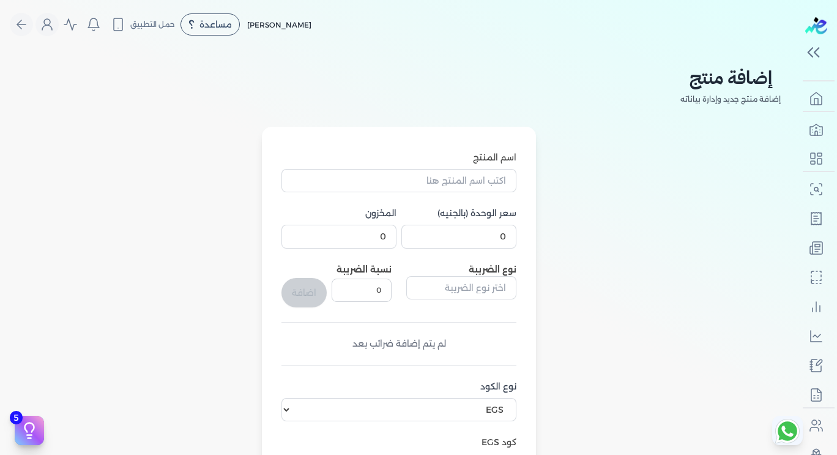
select select "EGS"
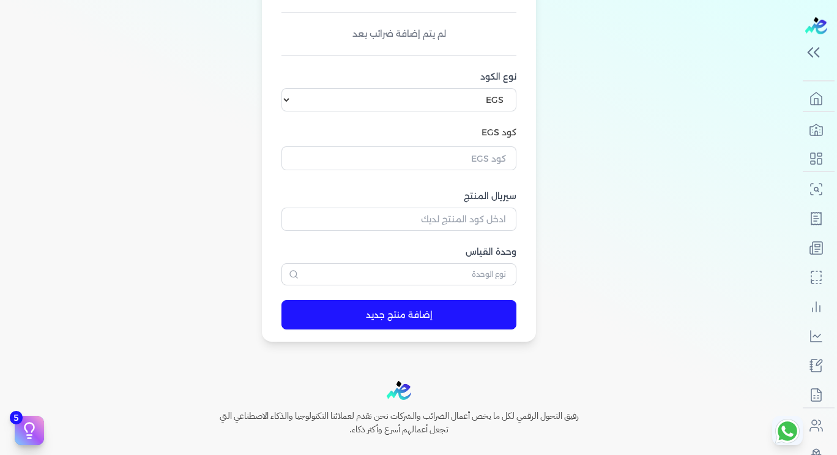
scroll to position [291, 0]
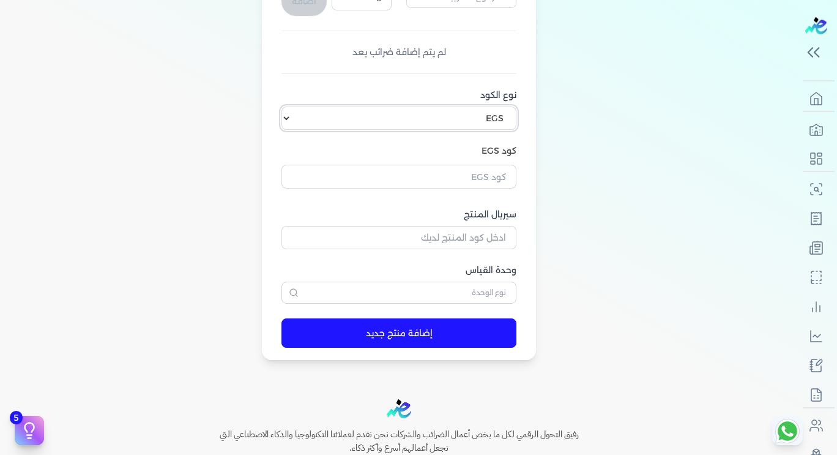
click at [421, 120] on select "اختر نوع الكود EGS GS1" at bounding box center [398, 117] width 235 height 23
click at [421, 173] on input "text" at bounding box center [398, 176] width 235 height 23
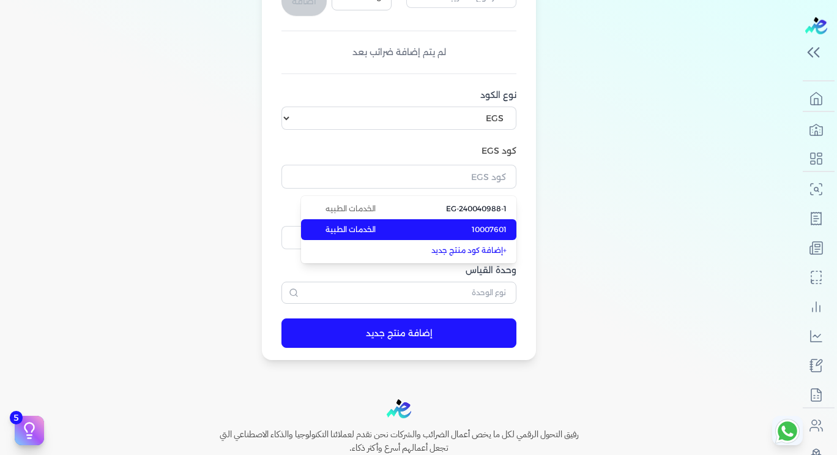
click at [433, 234] on li "10007601 الخدمات الطبية" at bounding box center [408, 229] width 215 height 21
type input "10007601"
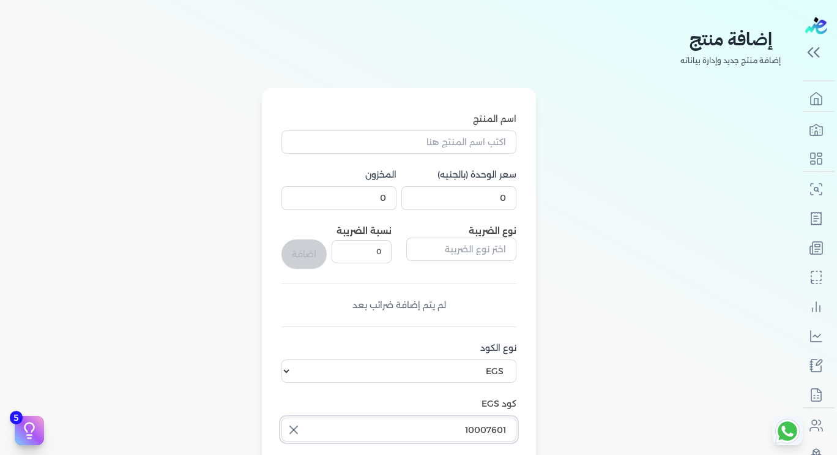
scroll to position [37, 0]
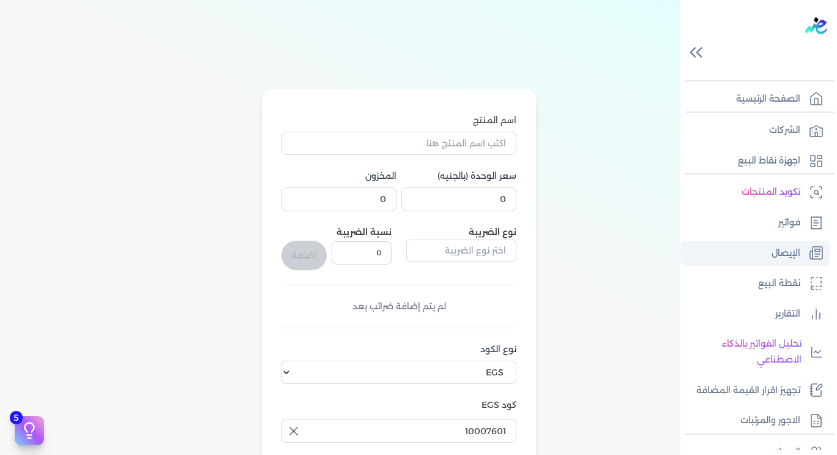
click at [771, 248] on p "الإيصال" at bounding box center [785, 253] width 29 height 16
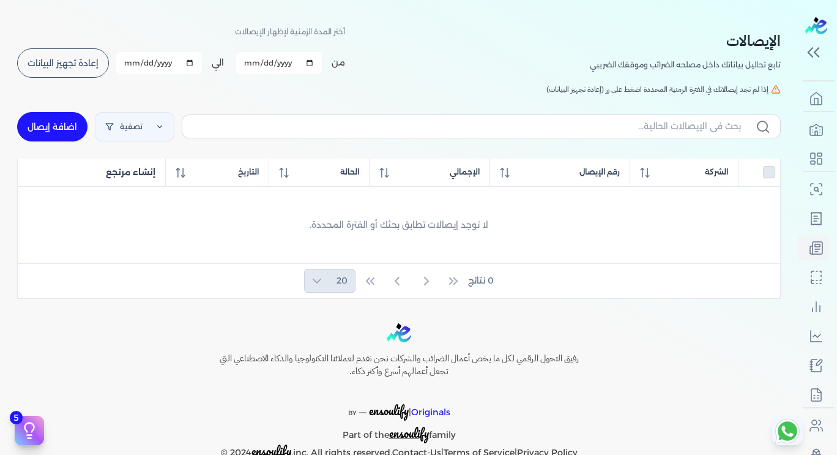
click at [59, 128] on link "اضافة إيصال" at bounding box center [52, 126] width 70 height 29
select select "EGP"
select select "EGS"
select select "B"
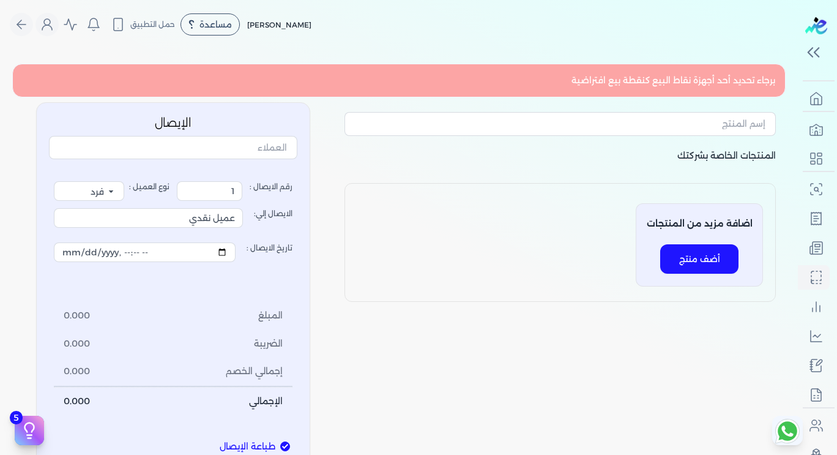
scroll to position [16, 0]
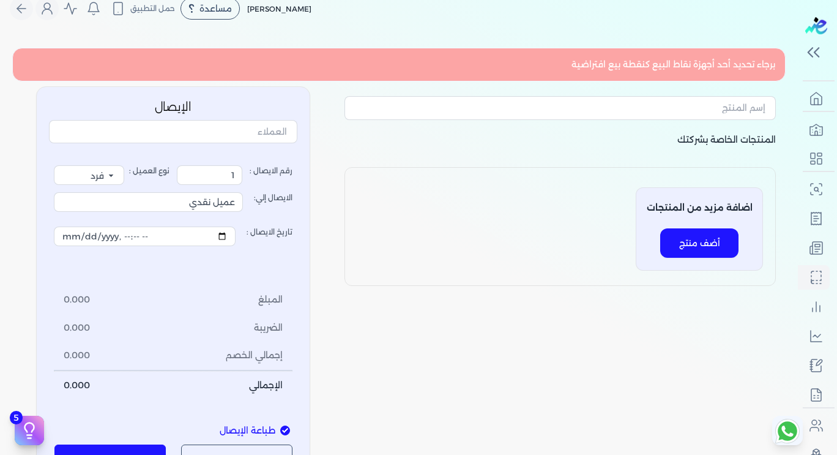
click at [682, 232] on button "أضف منتج" at bounding box center [699, 242] width 78 height 29
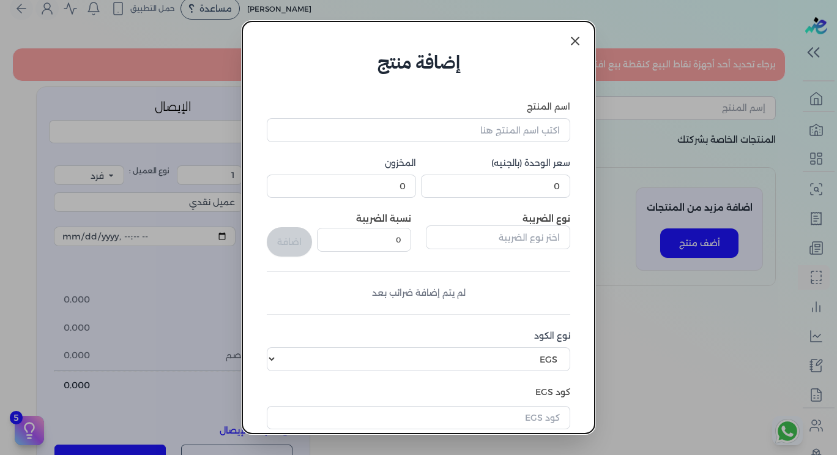
scroll to position [53, 0]
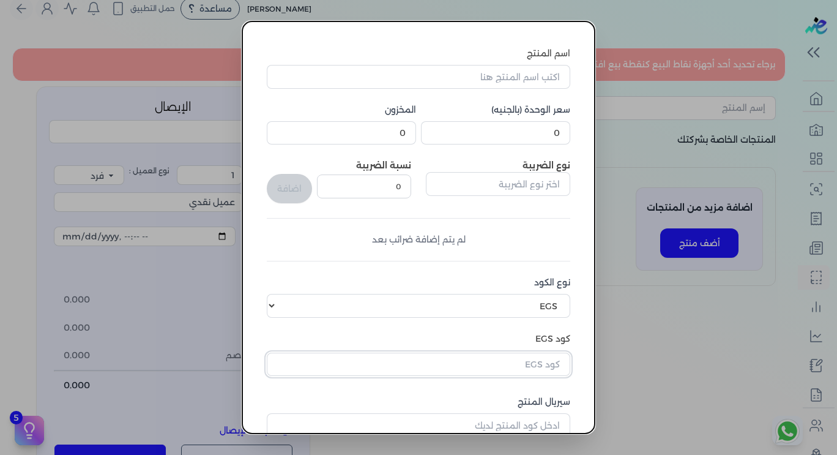
click at [505, 369] on input "text" at bounding box center [418, 363] width 303 height 23
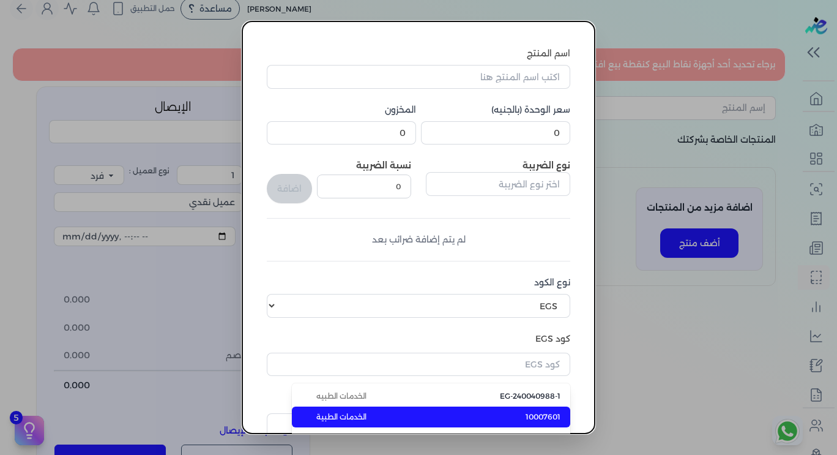
click at [493, 418] on li "10007601 الخدمات الطبية" at bounding box center [431, 416] width 278 height 21
type input "10007601"
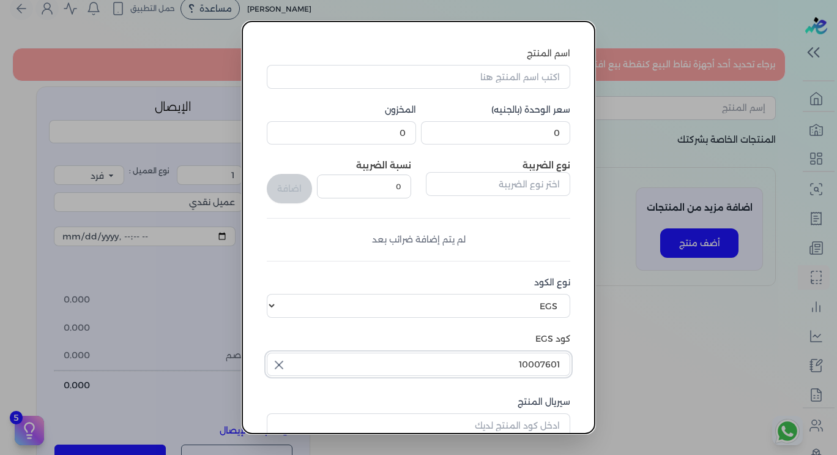
scroll to position [180, 0]
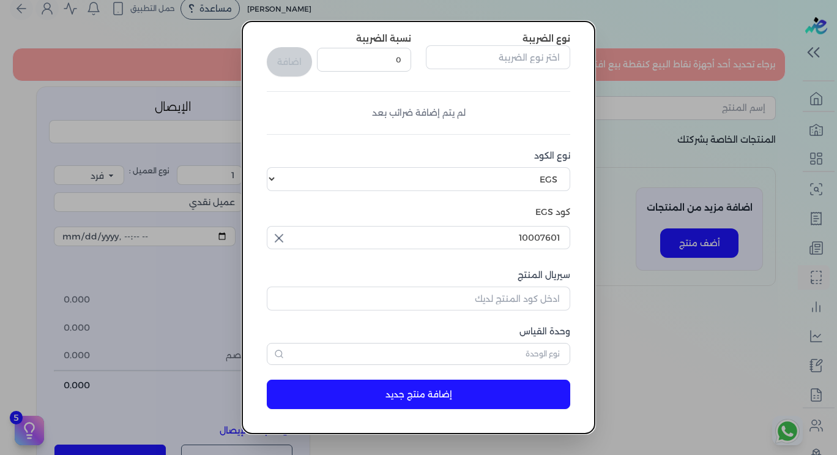
click at [415, 382] on button "إضافة منتج جديد" at bounding box center [418, 393] width 303 height 29
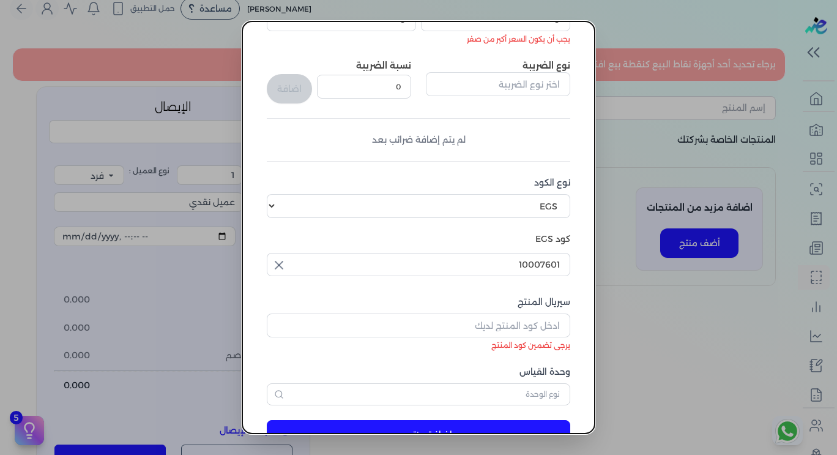
scroll to position [207, 0]
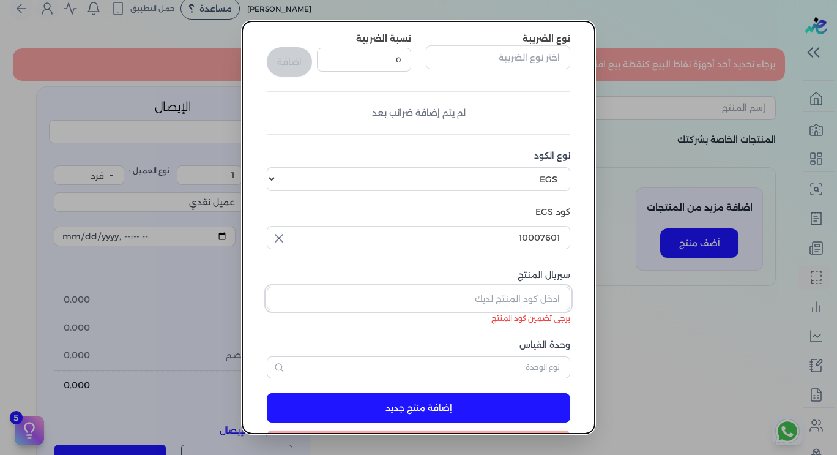
click at [452, 287] on input "سيريال المنتج" at bounding box center [418, 297] width 303 height 23
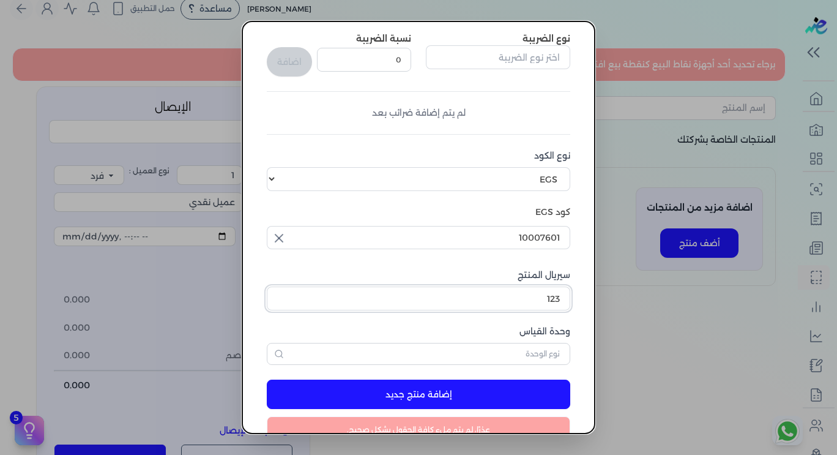
scroll to position [241, 0]
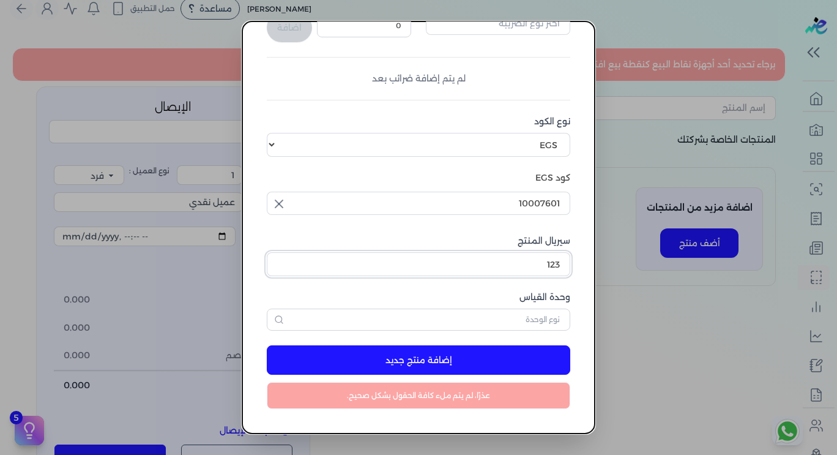
type input "123"
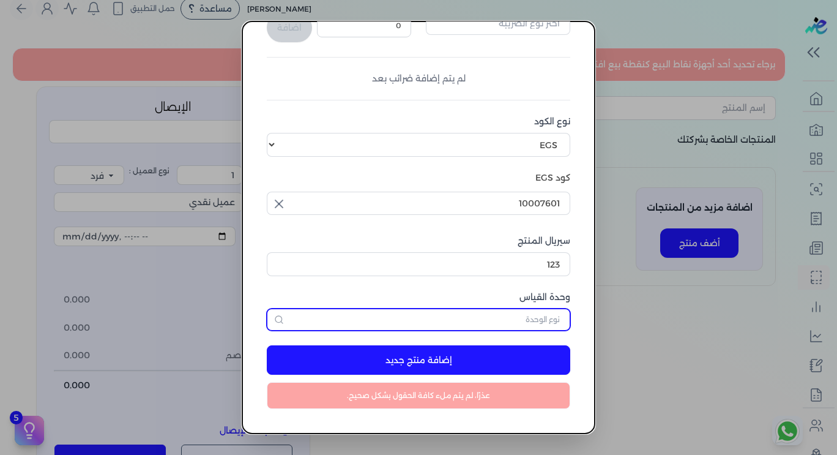
click at [445, 321] on input "text" at bounding box center [418, 319] width 303 height 22
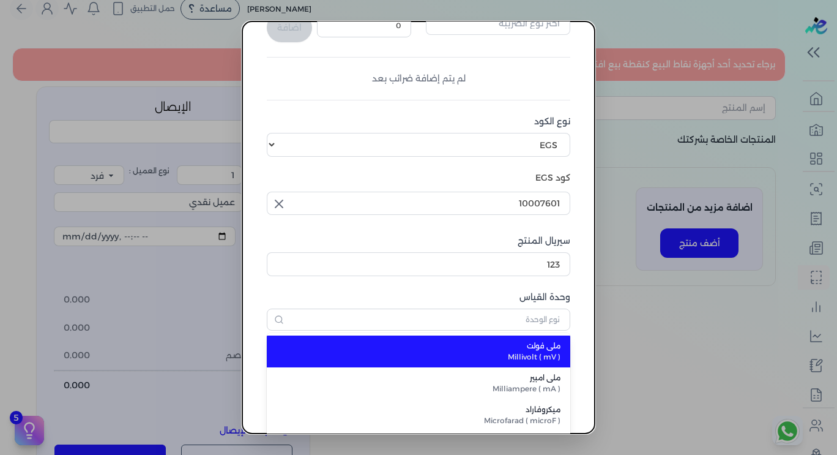
click at [286, 200] on icon "button" at bounding box center [279, 203] width 15 height 15
type input "ملي فولت"
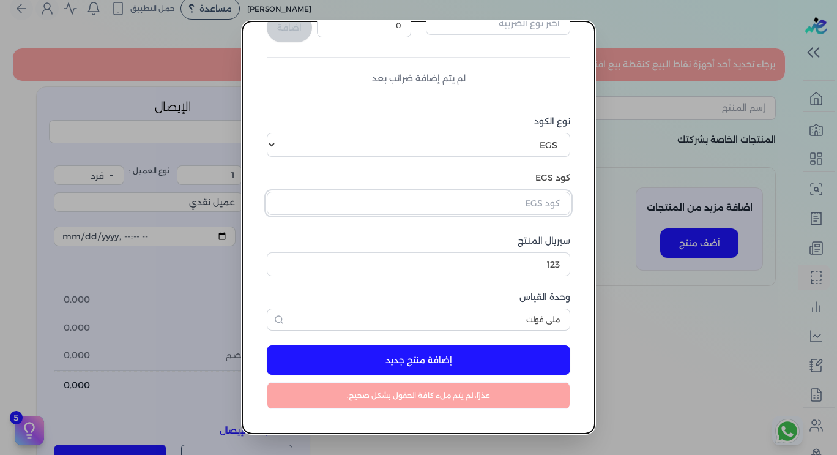
click at [392, 207] on input "text" at bounding box center [418, 202] width 303 height 23
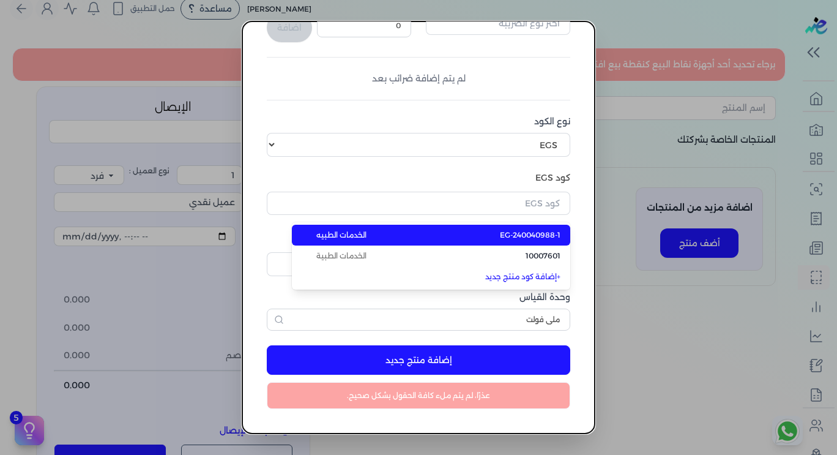
click at [532, 239] on span "EG-240040988-1" at bounding box center [530, 234] width 61 height 11
type input "EG-240040988-1"
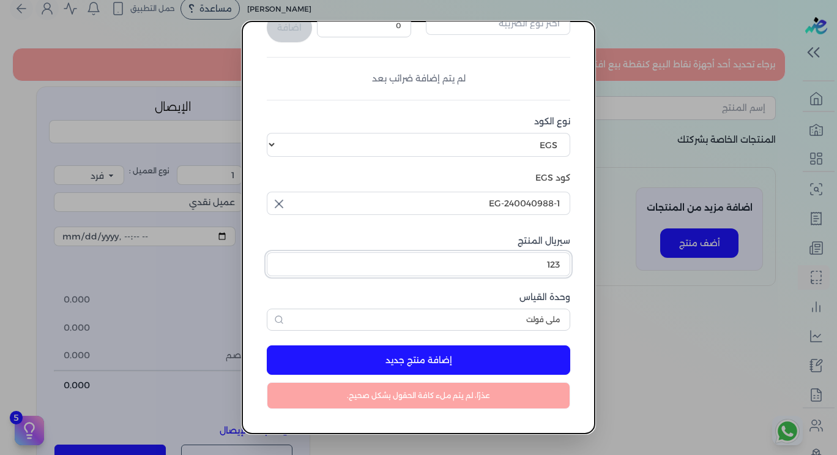
click at [507, 267] on input "123" at bounding box center [418, 263] width 303 height 23
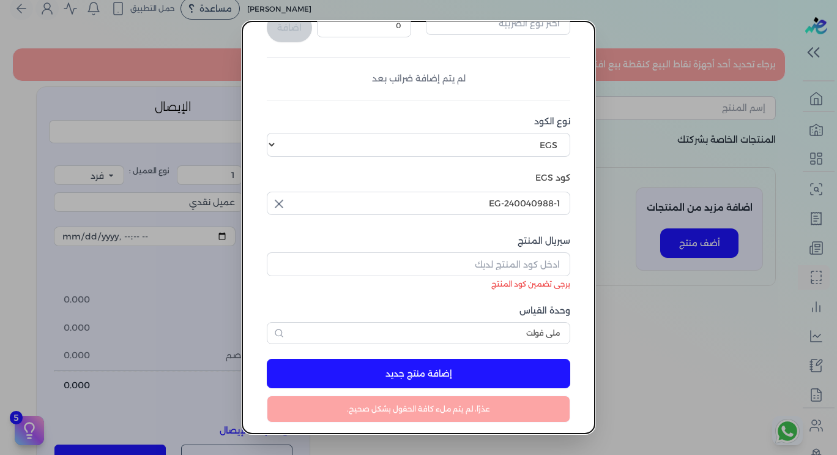
click at [475, 296] on div "اسم المنتج برجاء ادخال أسم المنتج سعر الوحدة (بالجنيه) 0 يجب أن يكون السعر أكبر…" at bounding box center [418, 101] width 303 height 485
click at [428, 371] on button "إضافة منتج جديد" at bounding box center [418, 372] width 303 height 29
click at [297, 264] on input "سيريال المنتج" at bounding box center [418, 263] width 303 height 23
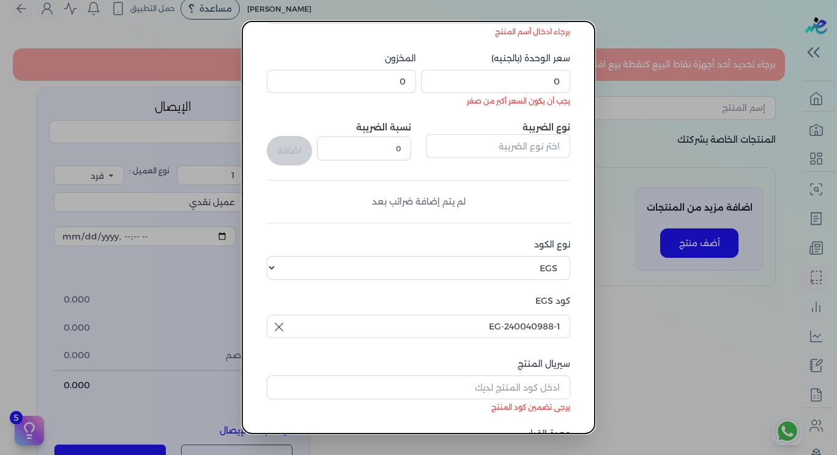
scroll to position [65, 0]
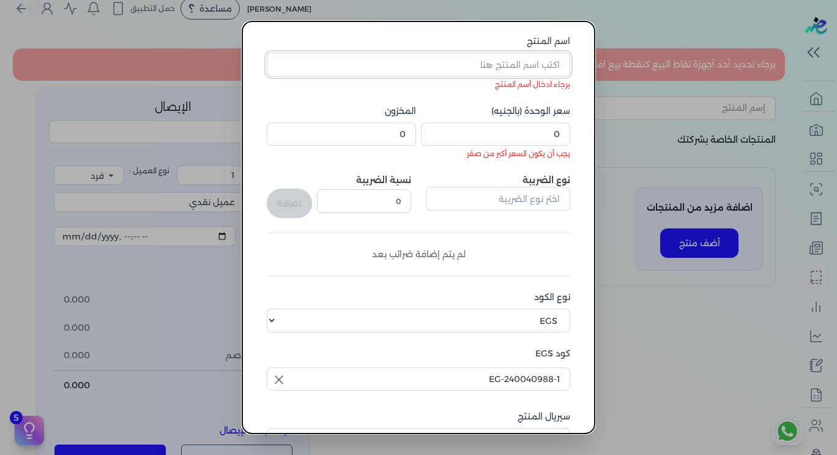
click at [327, 58] on input "اسم المنتج" at bounding box center [418, 64] width 303 height 23
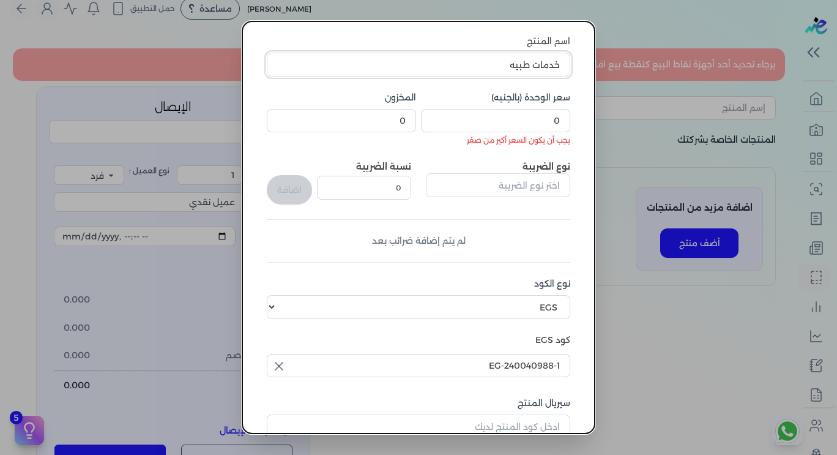
type input "خدمات طبيه"
click at [513, 124] on input "0" at bounding box center [495, 120] width 149 height 23
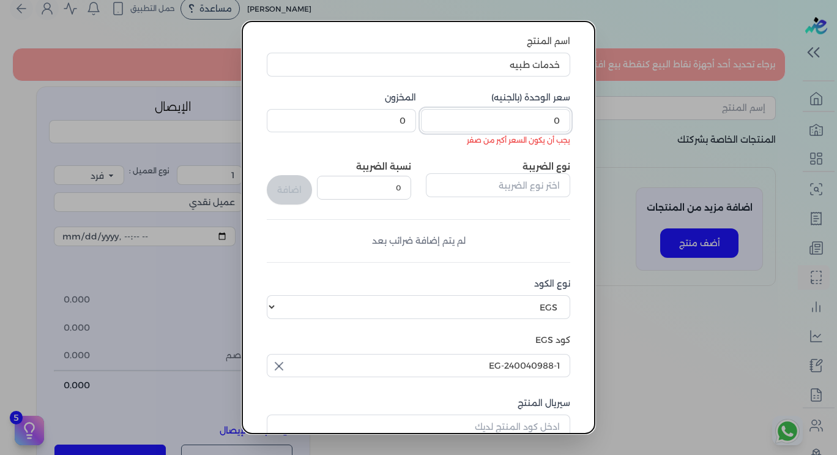
click at [513, 124] on input "0" at bounding box center [495, 120] width 149 height 23
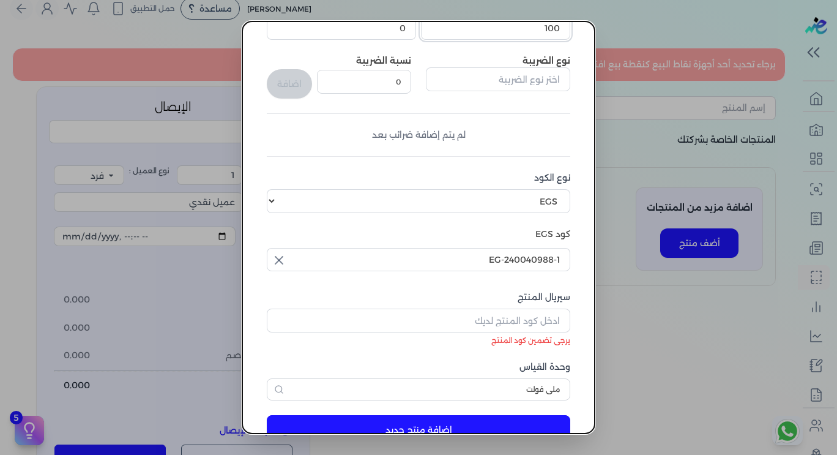
scroll to position [160, 0]
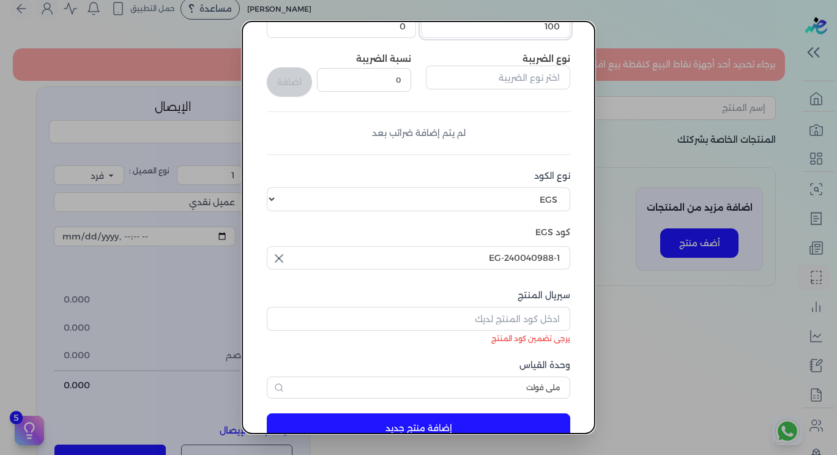
type input "100"
click at [479, 327] on input "سيريال المنتج" at bounding box center [418, 317] width 303 height 23
click at [435, 422] on button "إضافة منتج جديد" at bounding box center [418, 427] width 303 height 29
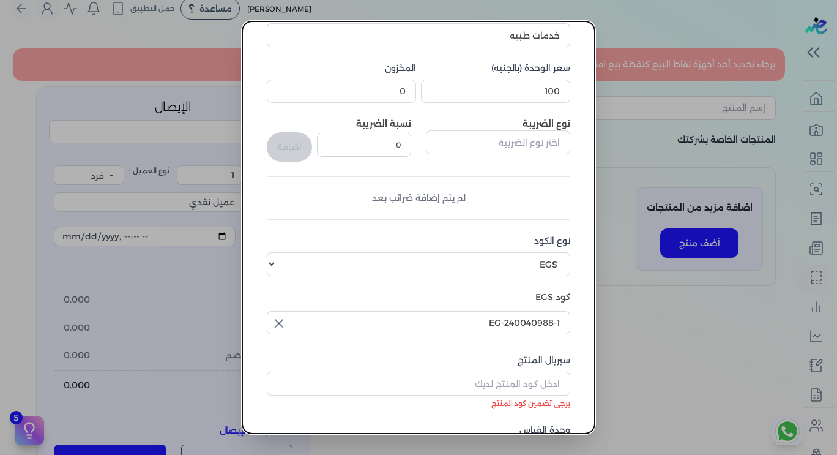
scroll to position [228, 0]
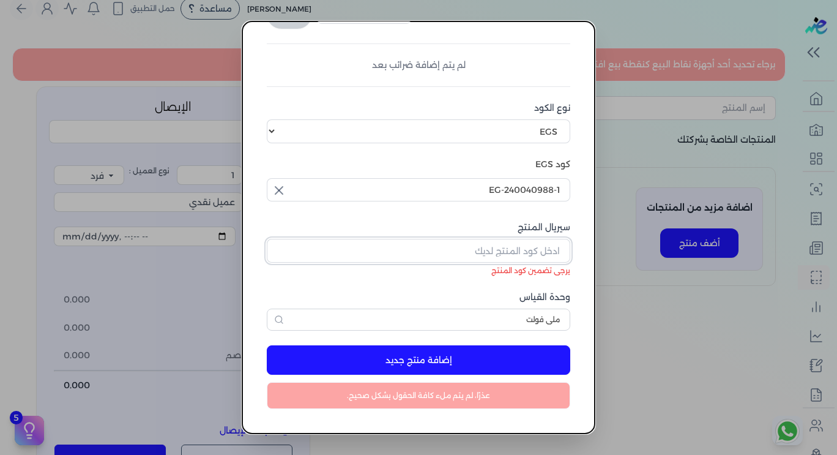
click at [469, 248] on input "سيريال المنتج" at bounding box center [418, 250] width 303 height 23
click at [472, 196] on input "EG-240040988-1" at bounding box center [418, 189] width 303 height 23
type input "EG-240040988-1"
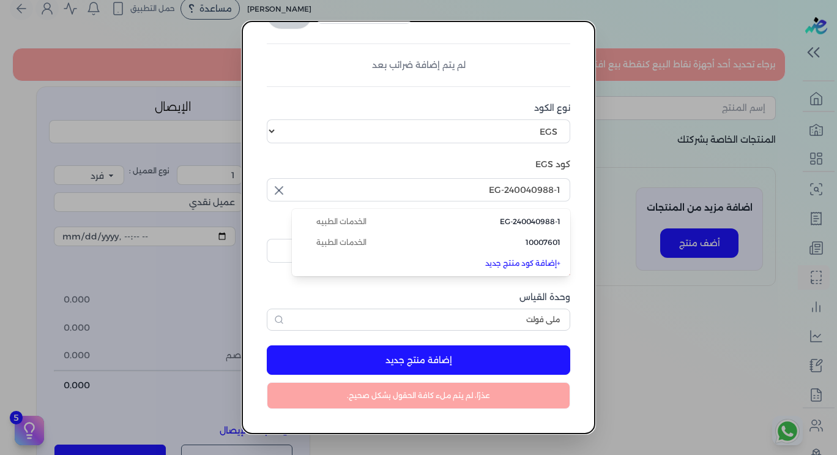
click at [465, 301] on label "وحدة القياس" at bounding box center [418, 297] width 303 height 13
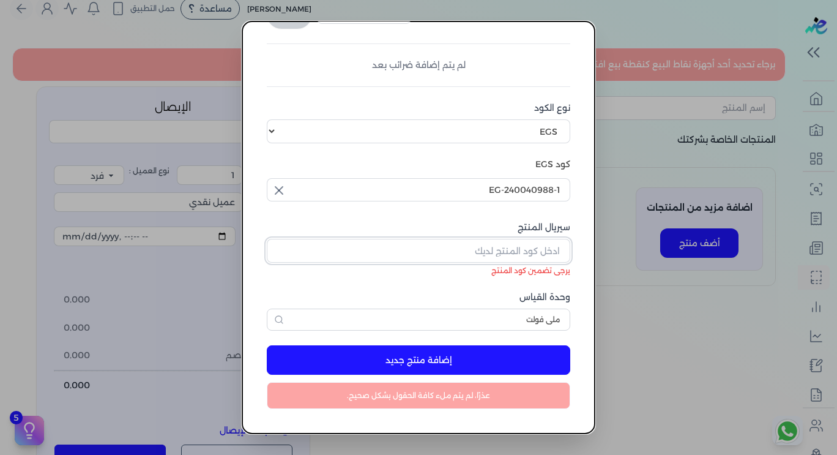
click at [442, 251] on input "سيريال المنتج" at bounding box center [418, 250] width 303 height 23
paste input "EG-240040988-1"
type input "EG-240040988-1"
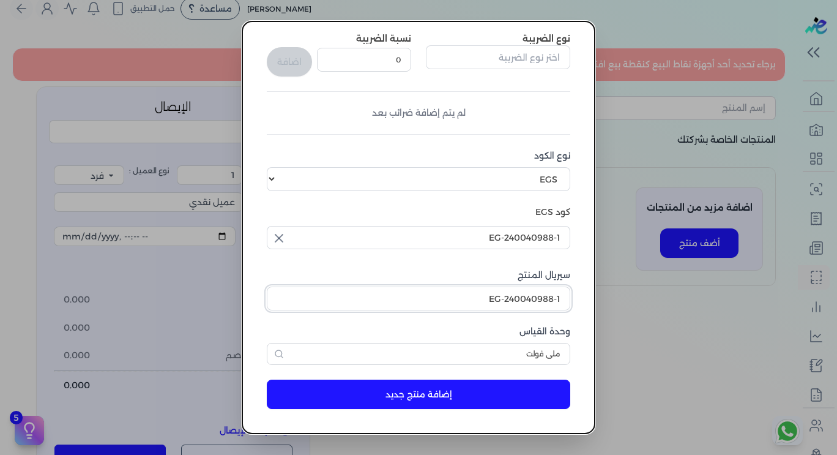
scroll to position [180, 0]
click at [448, 381] on button "إضافة منتج جديد" at bounding box center [418, 393] width 303 height 29
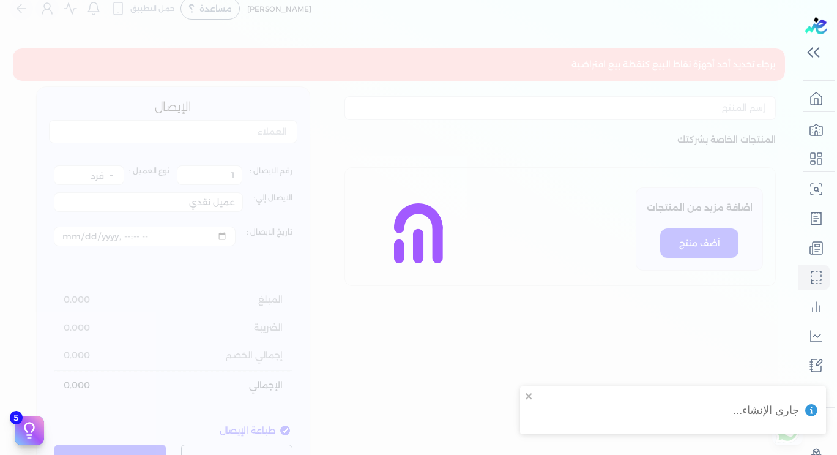
select select "EGS"
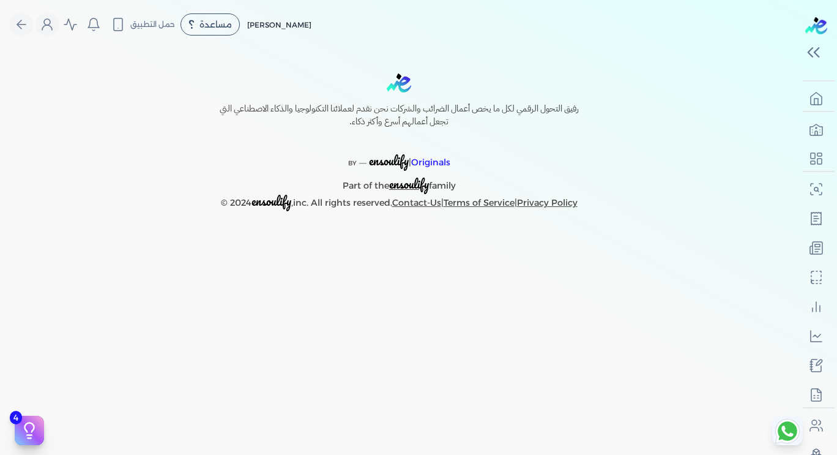
select select
select select "EGP"
select select "EGS"
select select "B"
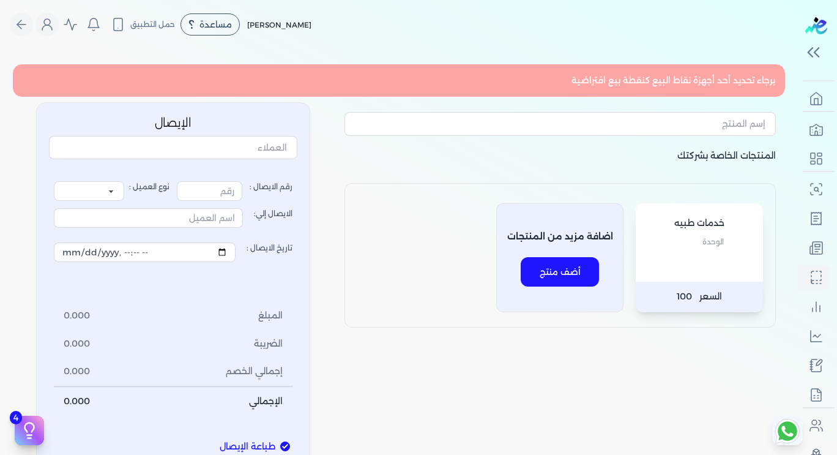
type input "1"
select select "P"
type input "عميل نقدي"
click at [664, 267] on div "خدمات طبيه الوحدة" at bounding box center [699, 242] width 127 height 78
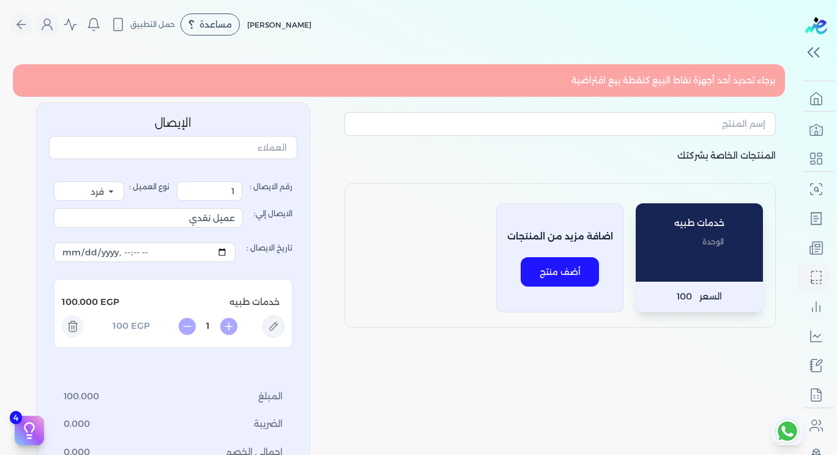
click at [710, 263] on div "خدمات طبيه الوحدة" at bounding box center [699, 242] width 127 height 78
click at [236, 330] on icon at bounding box center [228, 325] width 17 height 17
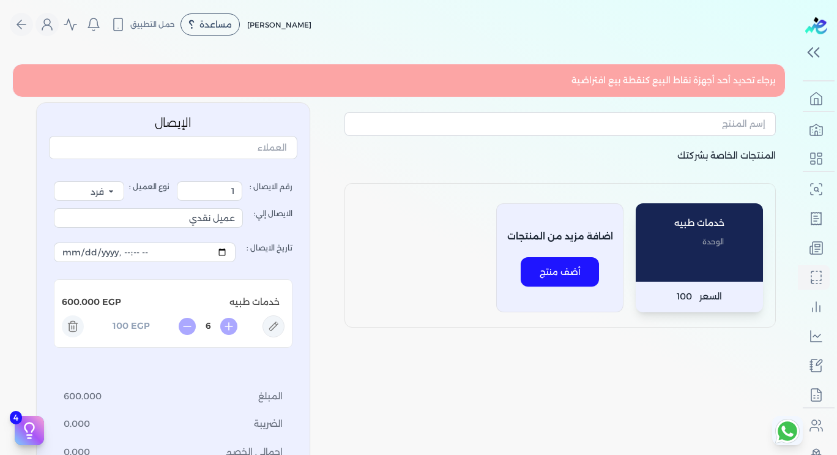
scroll to position [59, 0]
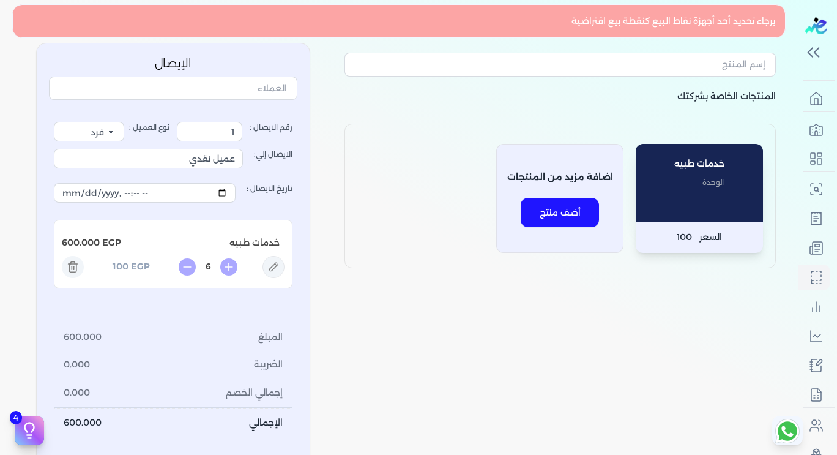
click at [196, 264] on icon at bounding box center [187, 266] width 17 height 17
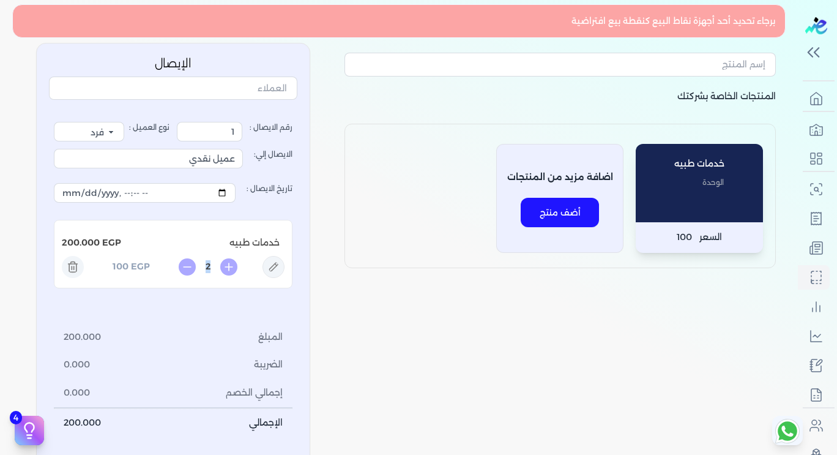
type input "1"
click at [196, 264] on icon at bounding box center [187, 266] width 17 height 17
click at [273, 267] on icon at bounding box center [273, 266] width 9 height 9
type input "خدمات طبيه"
type input "100"
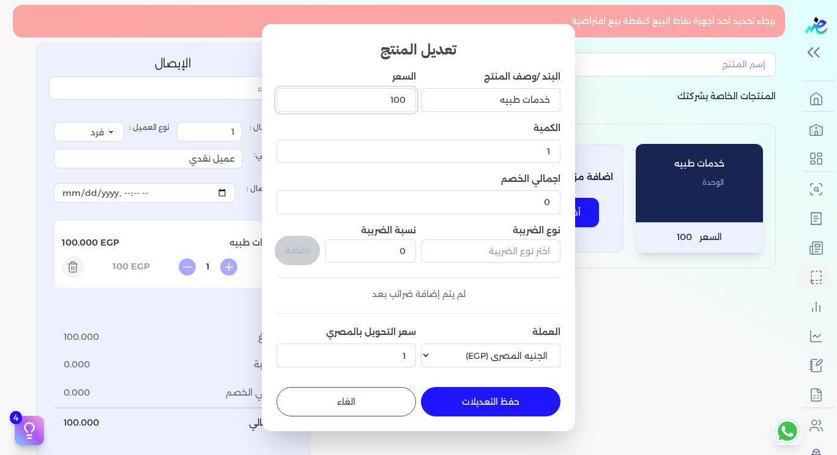
click at [371, 105] on input "100" at bounding box center [346, 99] width 139 height 23
click at [137, 162] on dialog "تعديل المنتج البند /وصف المنتج خدمات طبيه السعر 100 الكمية 1 اجمالي الخصم 0 نوع…" at bounding box center [418, 227] width 837 height 455
click at [472, 394] on button "حفظ التعديلات" at bounding box center [490, 401] width 139 height 29
type input "0"
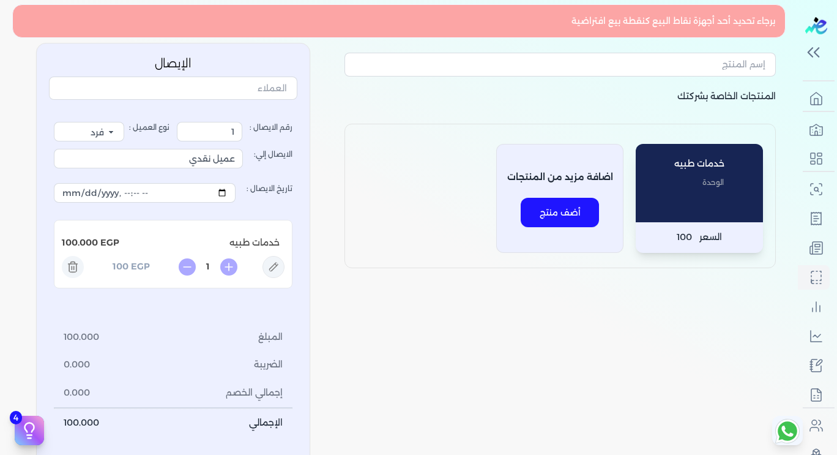
scroll to position [144, 0]
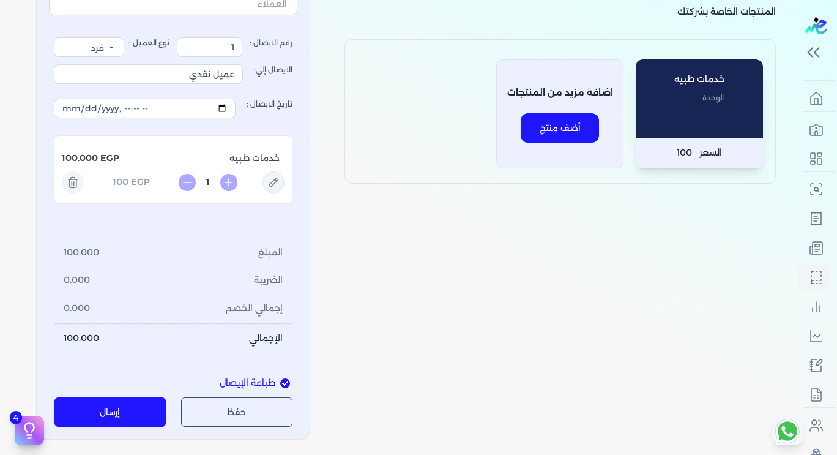
click at [248, 418] on button "حفظ" at bounding box center [237, 411] width 112 height 29
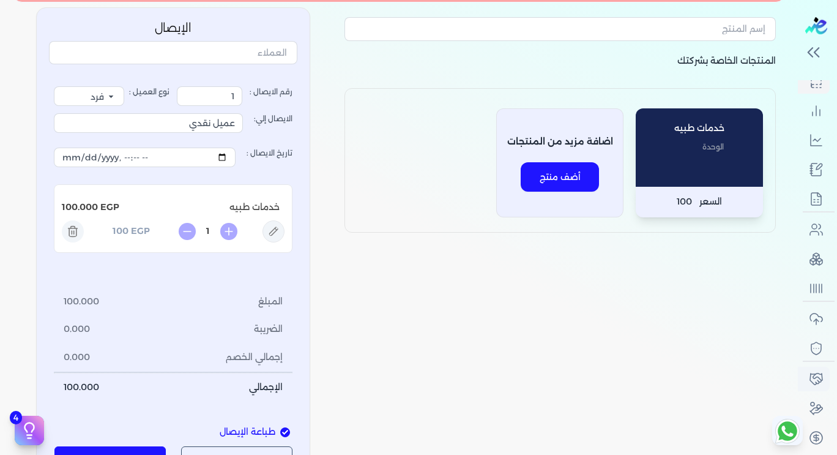
scroll to position [234, 0]
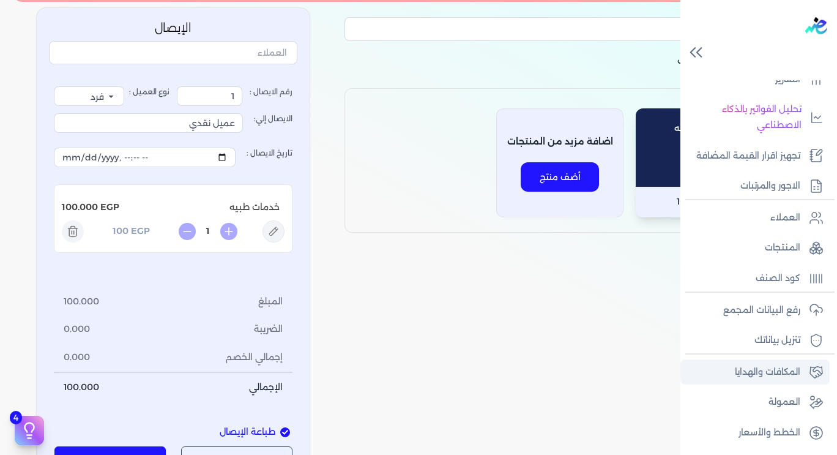
click at [773, 373] on p "المكافات والهدايا" at bounding box center [767, 372] width 65 height 16
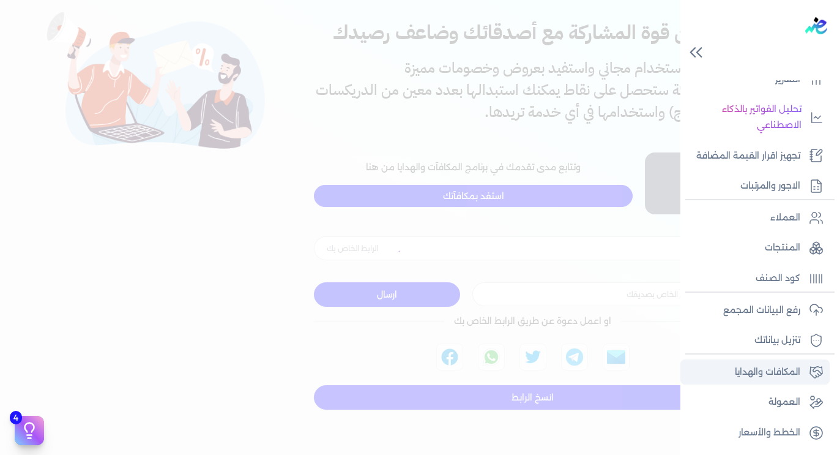
type input "https://app.edariba.com?ref=k3c9fq"
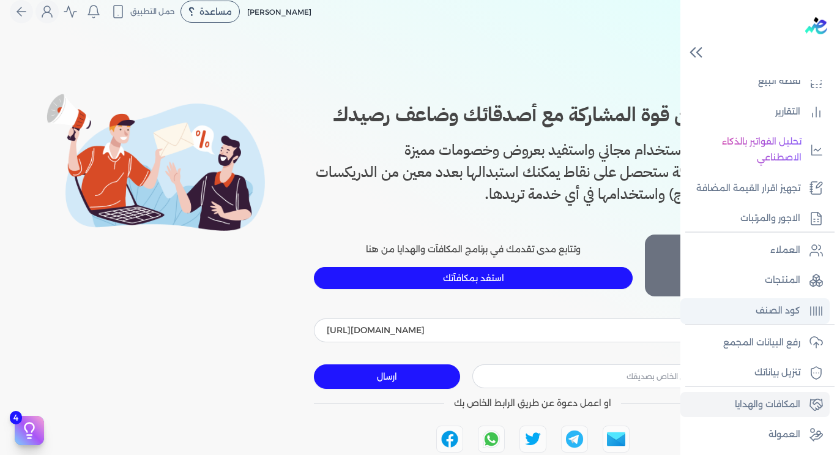
scroll to position [234, 0]
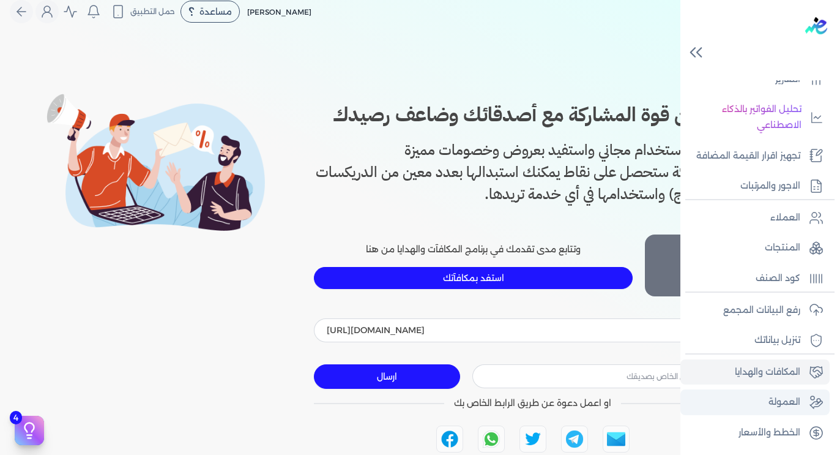
click at [774, 411] on link "العمولة" at bounding box center [754, 402] width 149 height 26
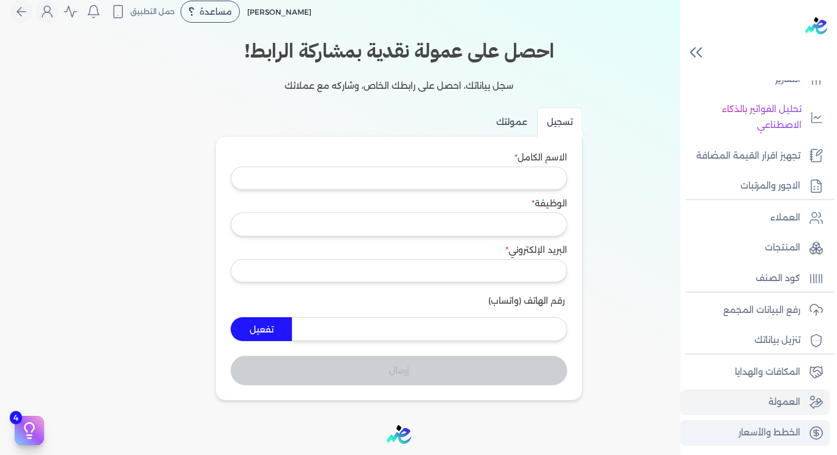
click at [765, 431] on p "الخطط والأسعار" at bounding box center [769, 433] width 62 height 16
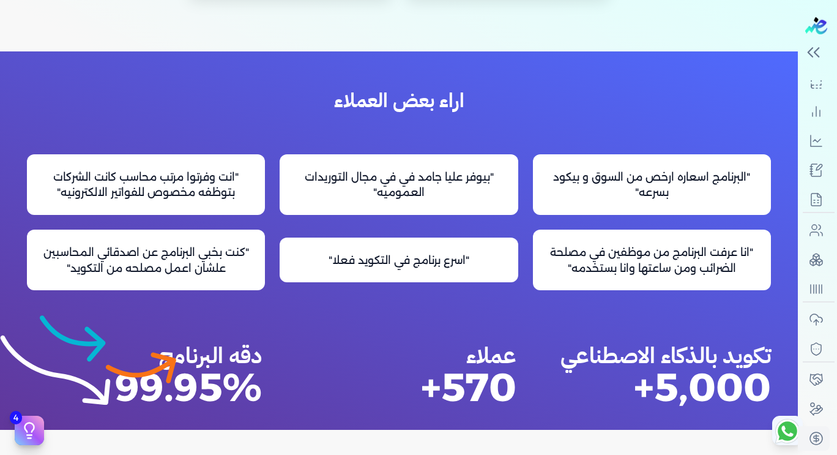
scroll to position [1079, 0]
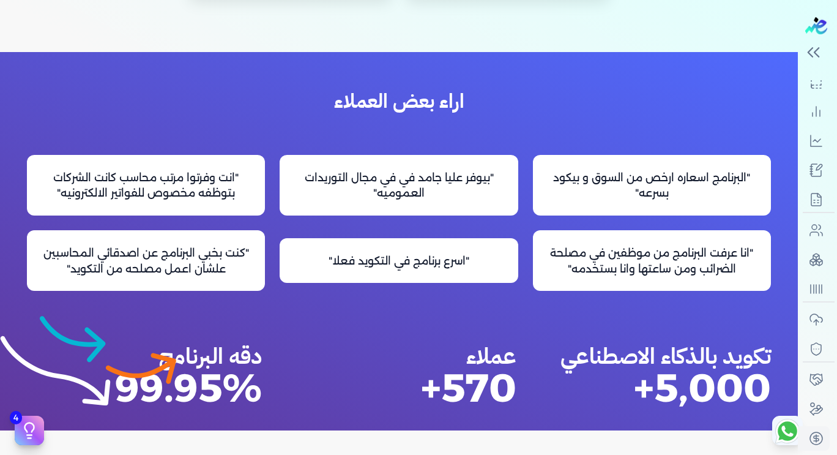
click at [482, 303] on div "اراء بعض العملاء "البرنامج اسعاره ارخص من السوق و بيكود بسرعه" "بيوفر عليا جامد…" at bounding box center [398, 241] width 783 height 378
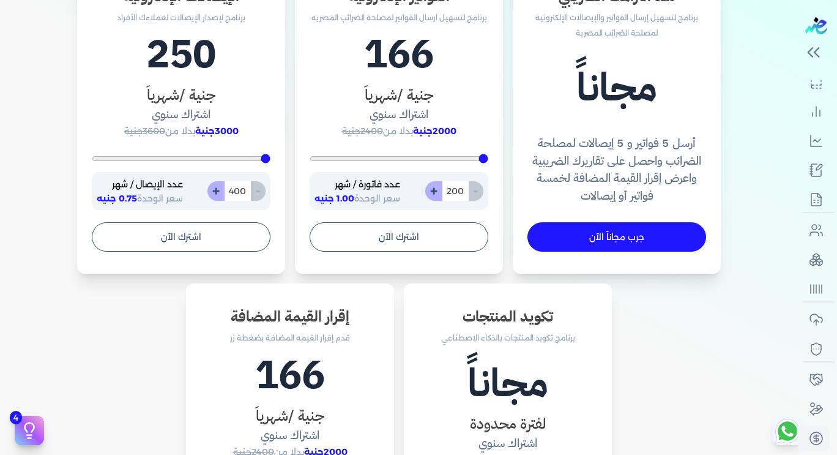
scroll to position [412, 0]
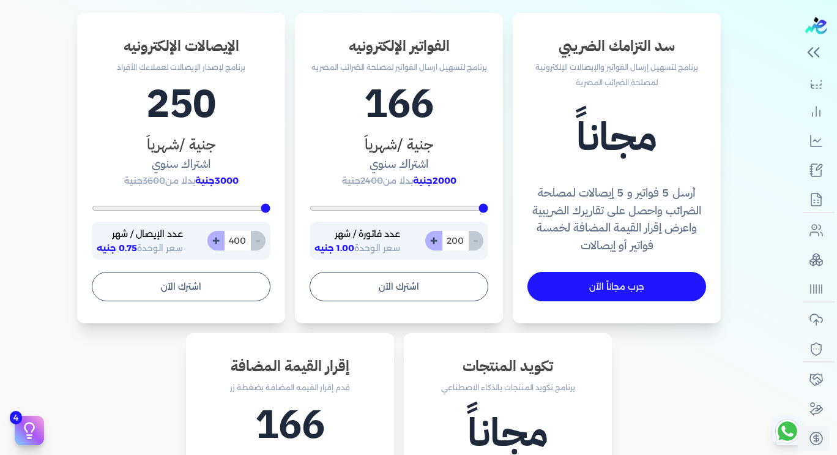
click at [212, 236] on button "+" at bounding box center [215, 241] width 17 height 20
type input "401"
click at [212, 236] on button "+" at bounding box center [215, 241] width 17 height 20
type input "402"
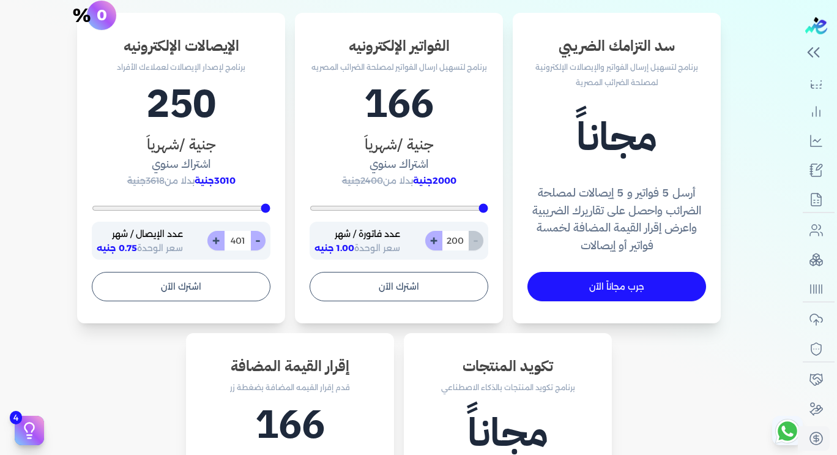
type input "402"
click at [212, 236] on button "+" at bounding box center [215, 241] width 17 height 20
type input "403"
click at [212, 236] on button "+" at bounding box center [215, 241] width 17 height 20
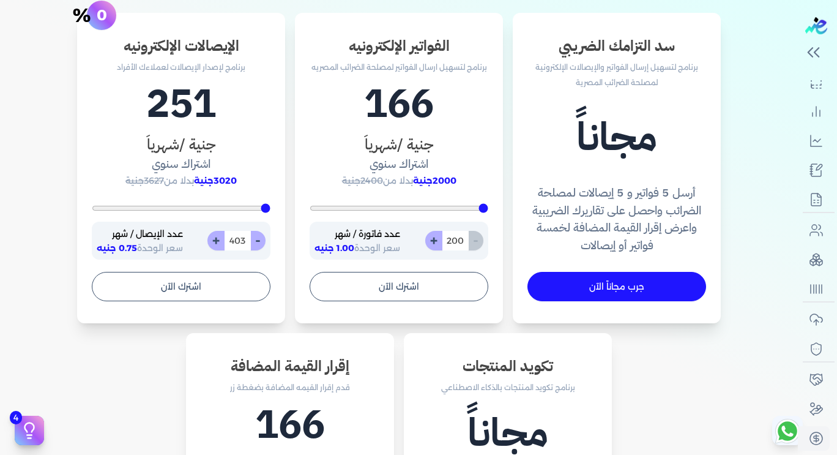
type input "404"
click at [212, 236] on button "+" at bounding box center [215, 241] width 17 height 20
type input "405"
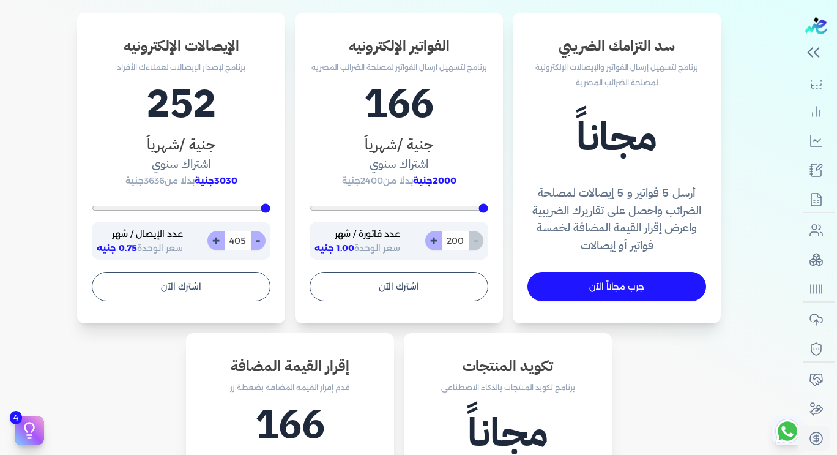
click at [212, 236] on button "+" at bounding box center [215, 241] width 17 height 20
type input "406"
click at [212, 236] on button "+" at bounding box center [215, 241] width 17 height 20
type input "407"
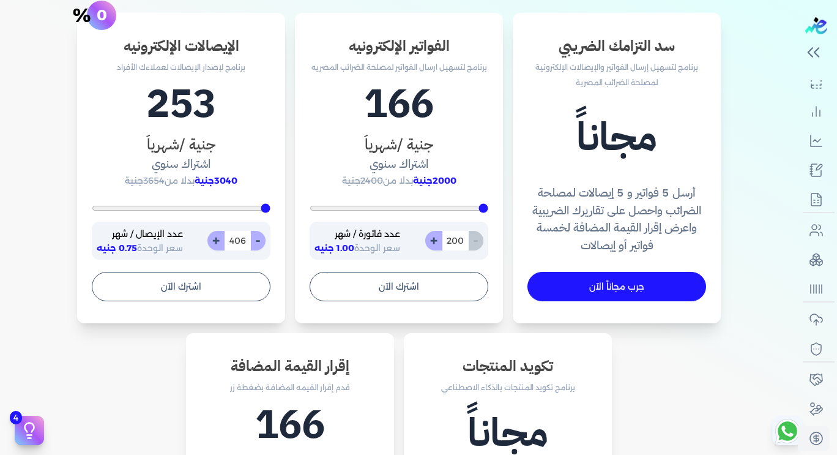
type input "407"
click at [212, 236] on button "+" at bounding box center [215, 241] width 17 height 20
type input "408"
click at [212, 236] on button "+" at bounding box center [215, 241] width 17 height 20
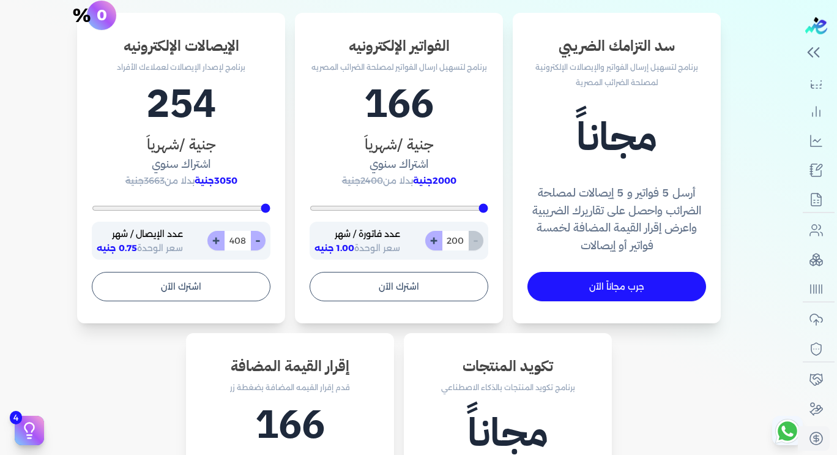
type input "409"
click at [241, 236] on input "409" at bounding box center [237, 241] width 27 height 20
type input "400"
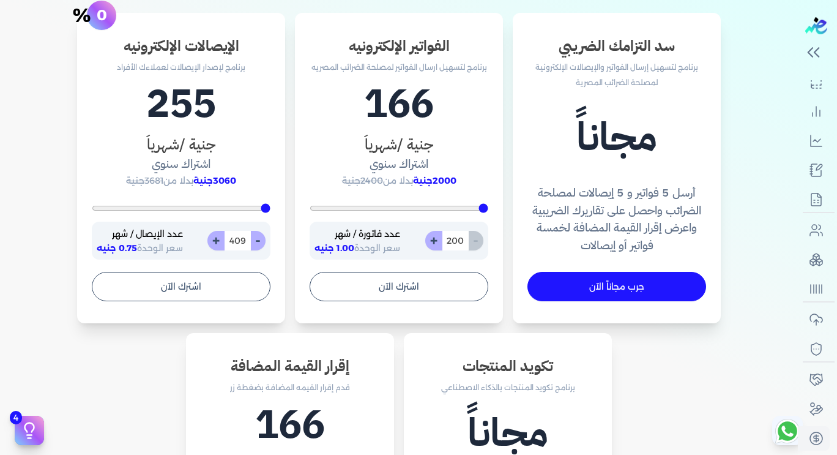
type input "1"
type input "400"
type input "10"
type input "400"
type input "100"
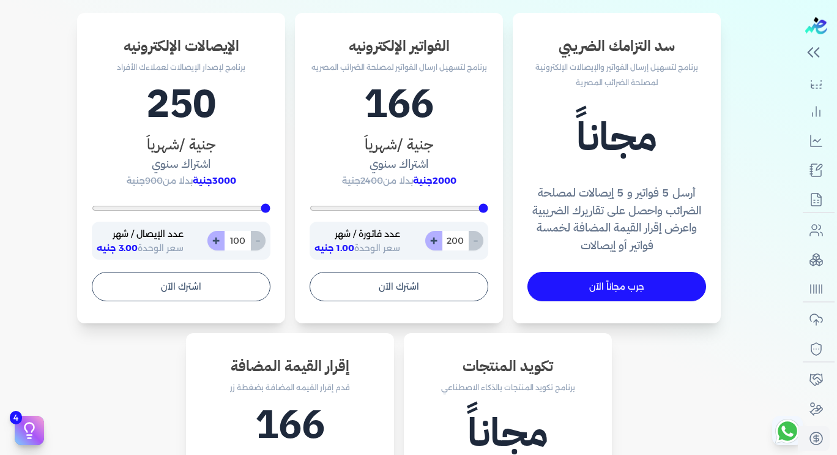
type input "1000"
click at [241, 236] on input "1000" at bounding box center [237, 241] width 27 height 20
type input "2"
type input "400"
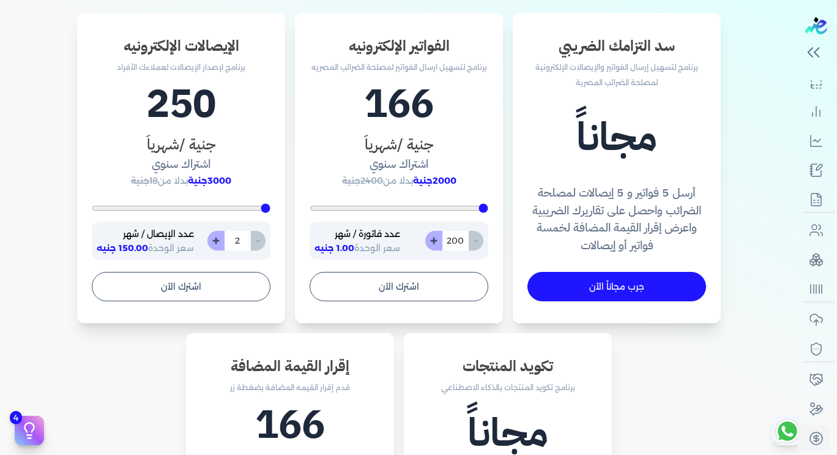
type input "20"
type input "400"
type input "2000"
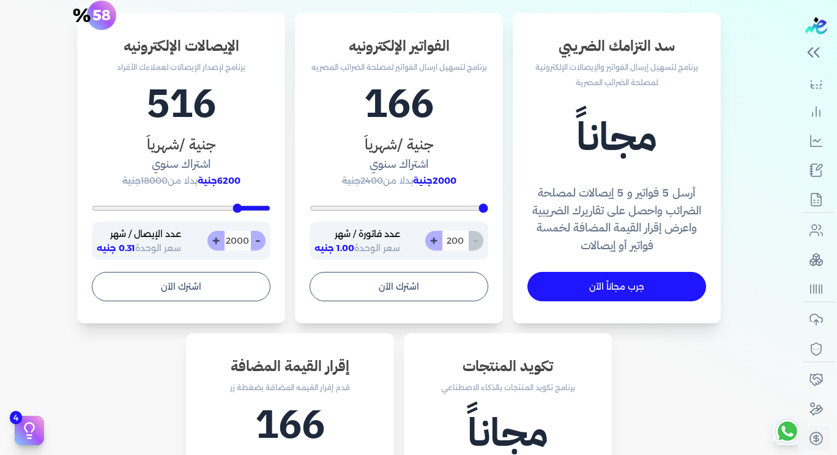
click at [241, 236] on input "2000" at bounding box center [237, 241] width 27 height 20
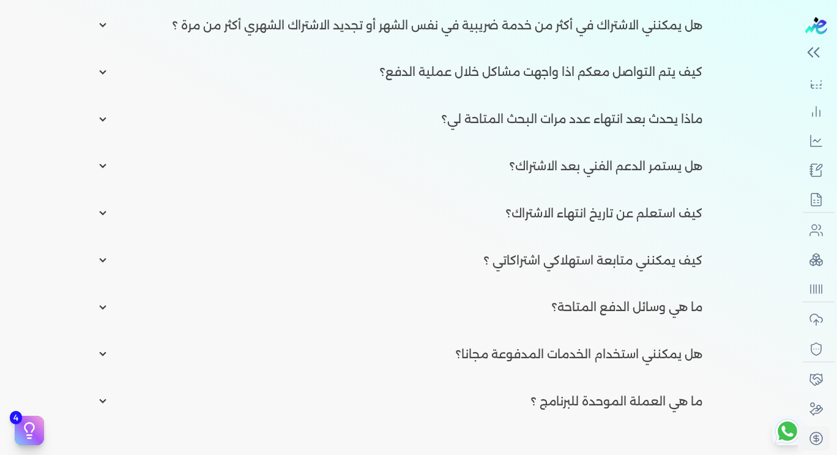
scroll to position [1988, 0]
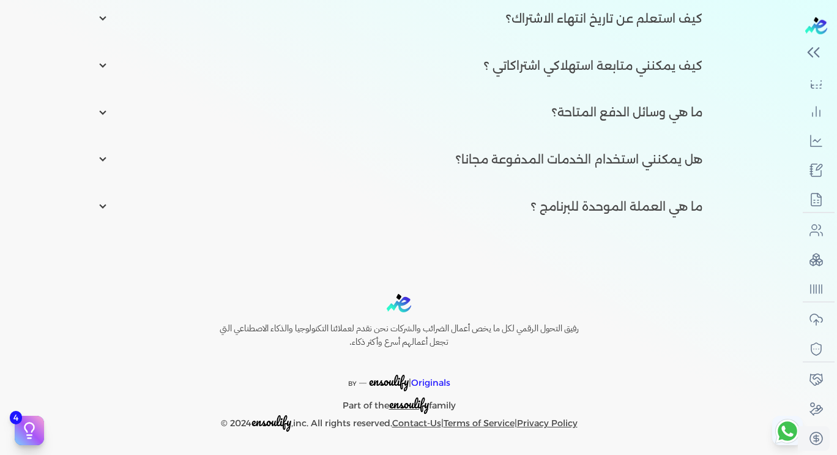
type input "2000"
